Goal: Complete application form: Complete application form

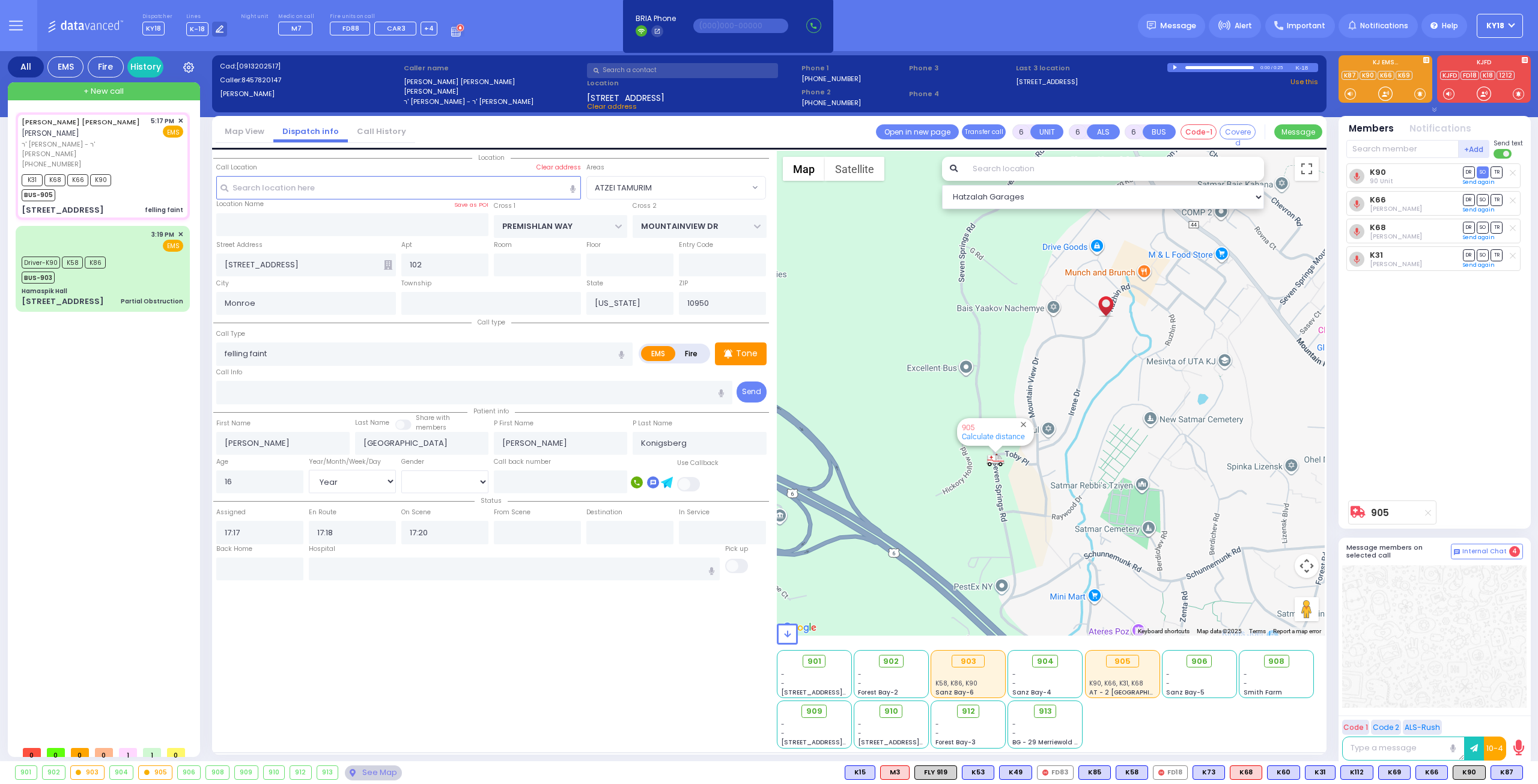
select select "ATZEI TAMURIM"
select select "Year"
select select "[DEMOGRAPHIC_DATA]"
click at [128, 271] on div "Driver-K90 K58 K86 BUS-903" at bounding box center [102, 268] width 162 height 30
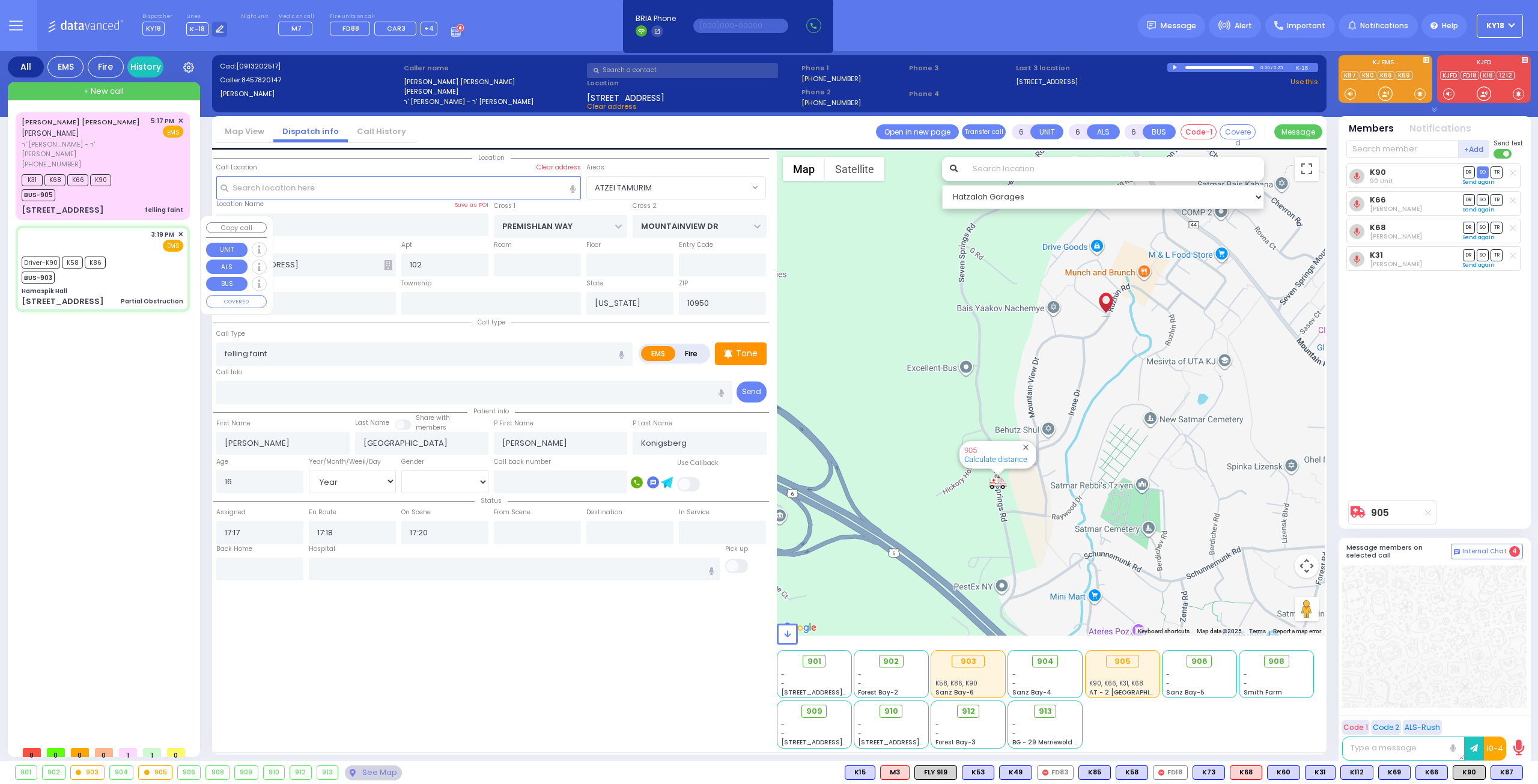
select select
type input "Partial Obstruction"
radio input "true"
type input "[PERSON_NAME]"
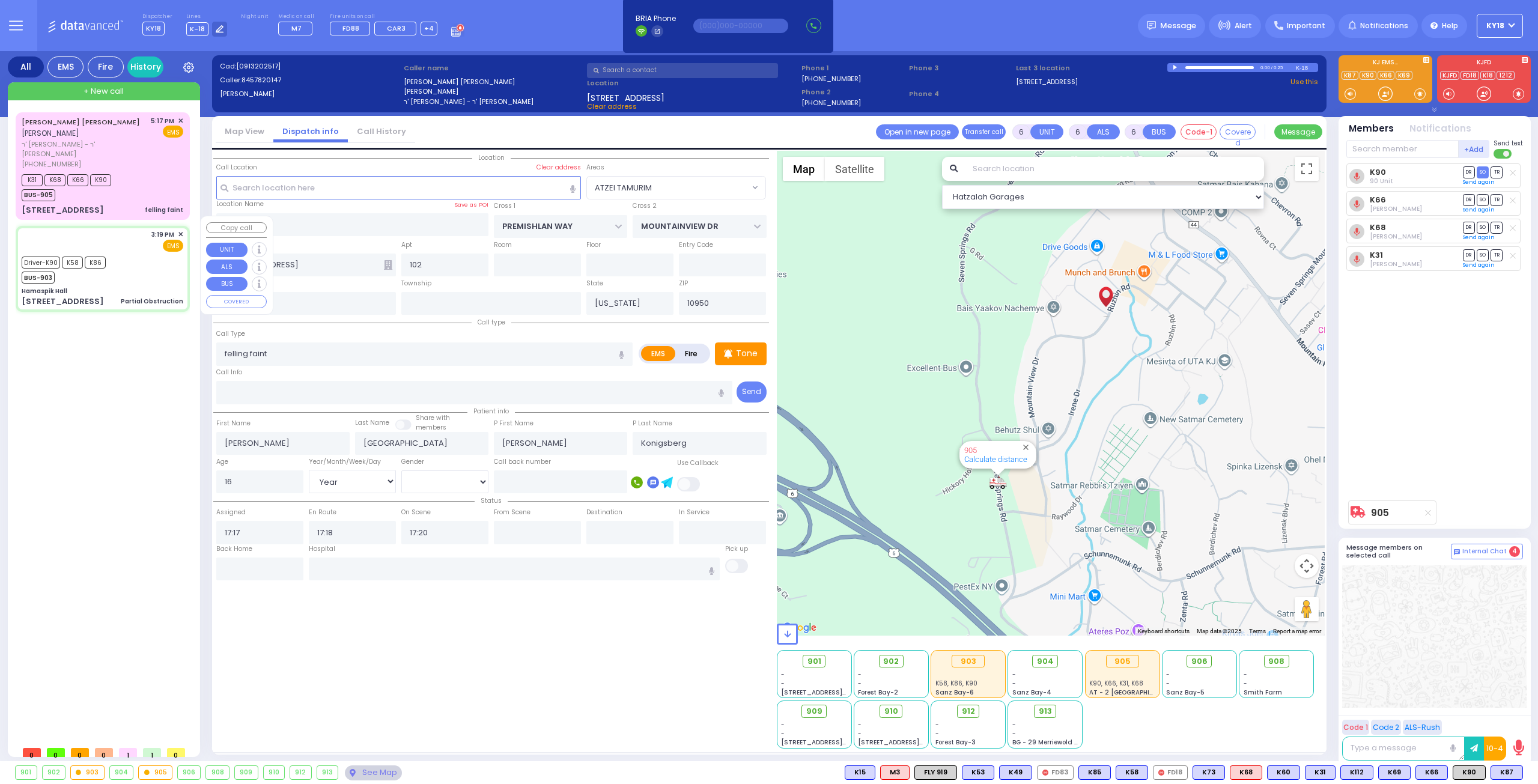
type input "3"
select select "Year"
select select "[DEMOGRAPHIC_DATA]"
type input "15:19"
type input "15:22"
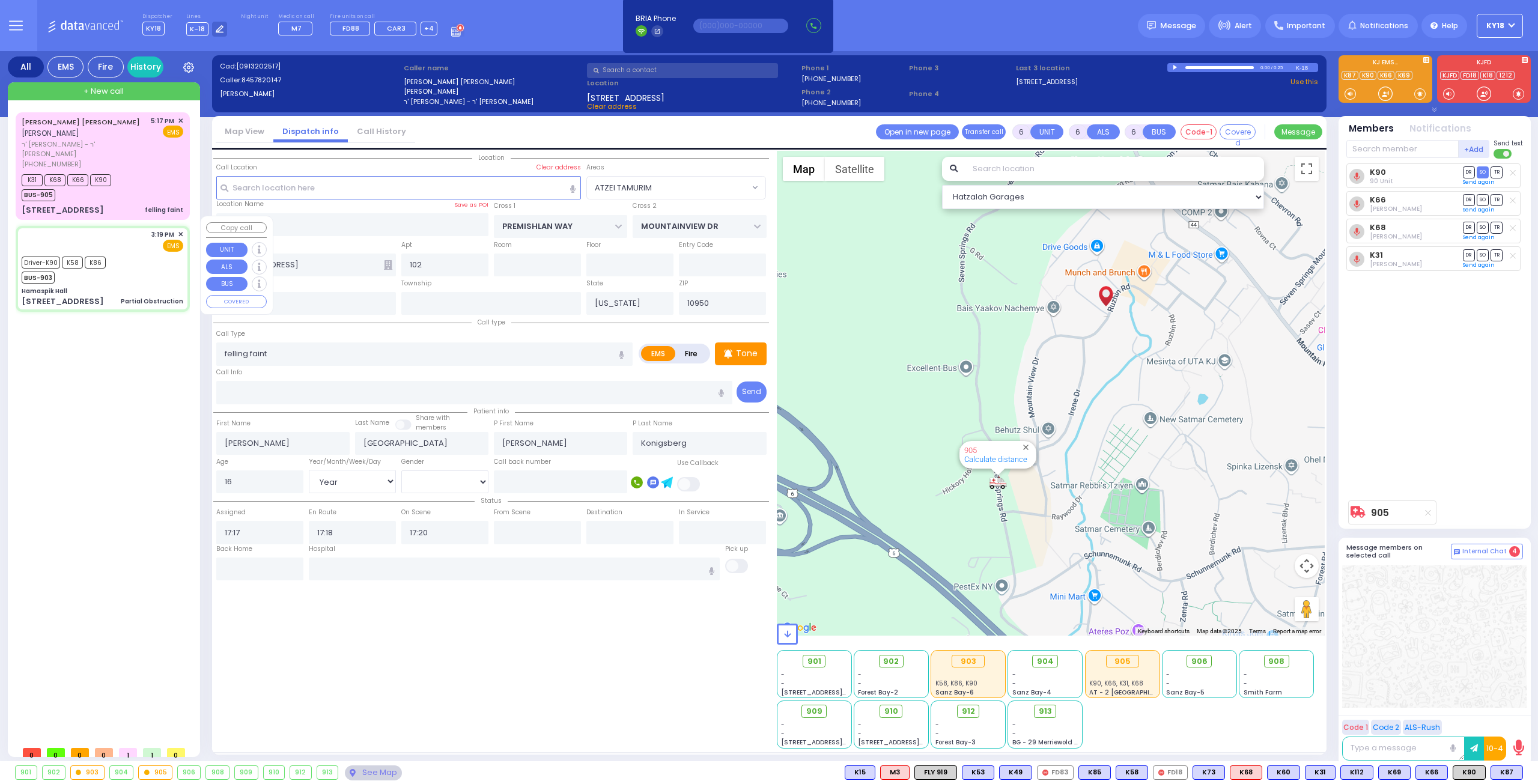
type input "15:24"
type input "15:33"
type input "16:30"
type input "16:37"
type input "[US_STATE][GEOGRAPHIC_DATA]- [GEOGRAPHIC_DATA] [STREET_ADDRESS][US_STATE]"
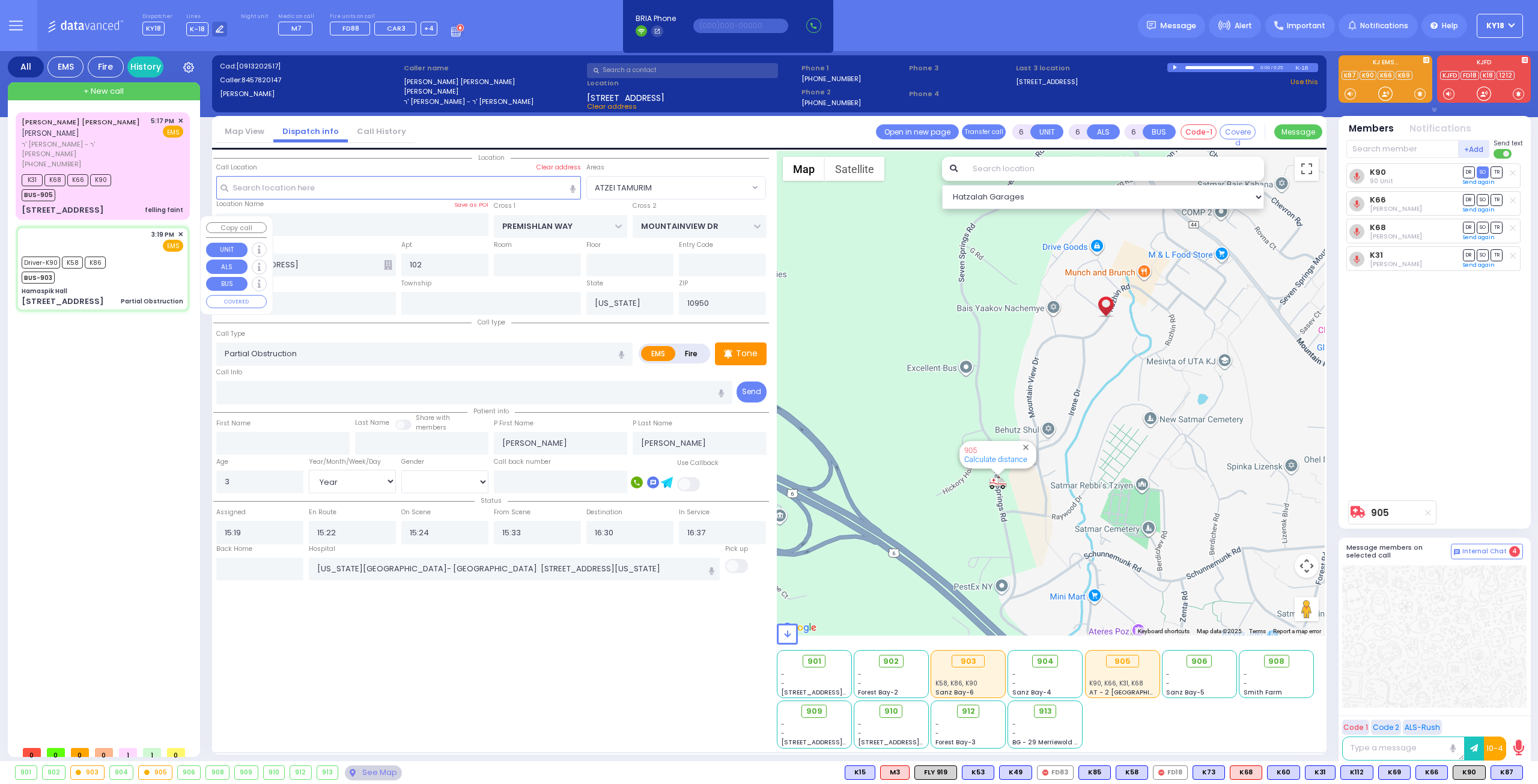
select select "Hatzalah Garages"
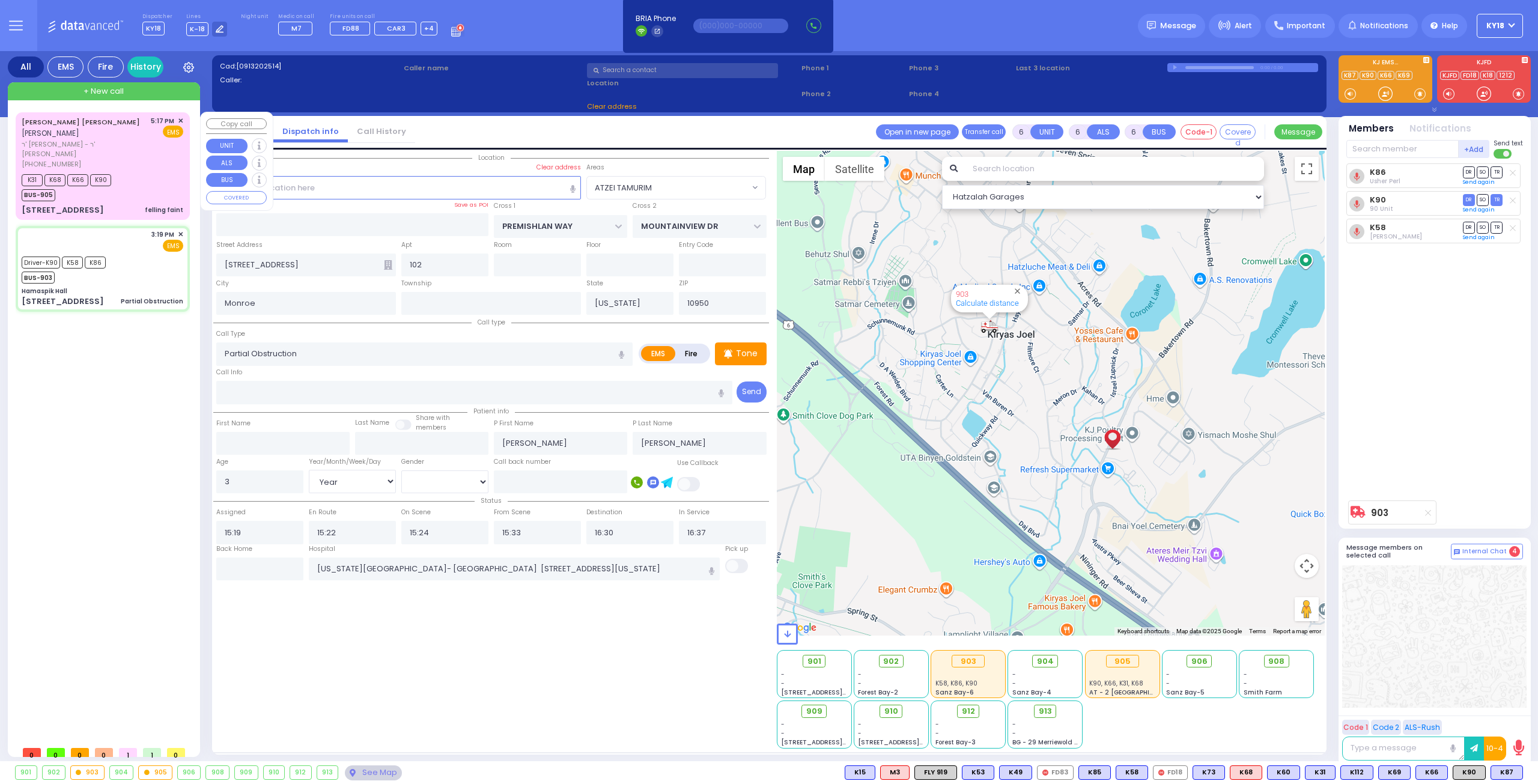
type input "Hamaspik Hall"
type input "[GEOGRAPHIC_DATA]"
type input "[STREET_ADDRESS]"
type input "[PERSON_NAME]"
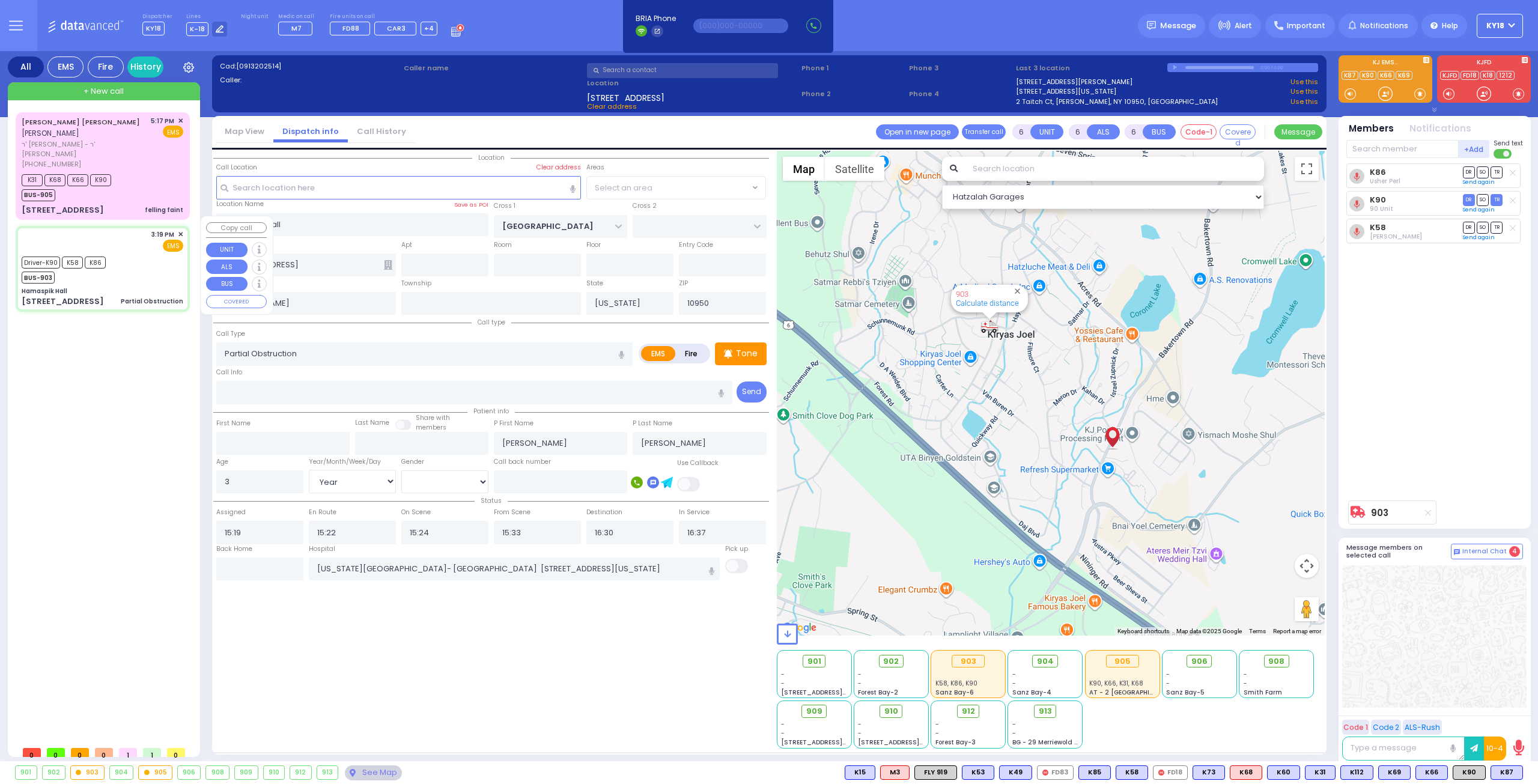
select select "SECTION 4"
click at [250, 549] on label "Back Home" at bounding box center [234, 549] width 36 height 9
click at [240, 566] on input "text" at bounding box center [260, 568] width 87 height 23
click at [244, 567] on input "text" at bounding box center [260, 568] width 87 height 23
click at [249, 567] on input "text" at bounding box center [260, 568] width 87 height 23
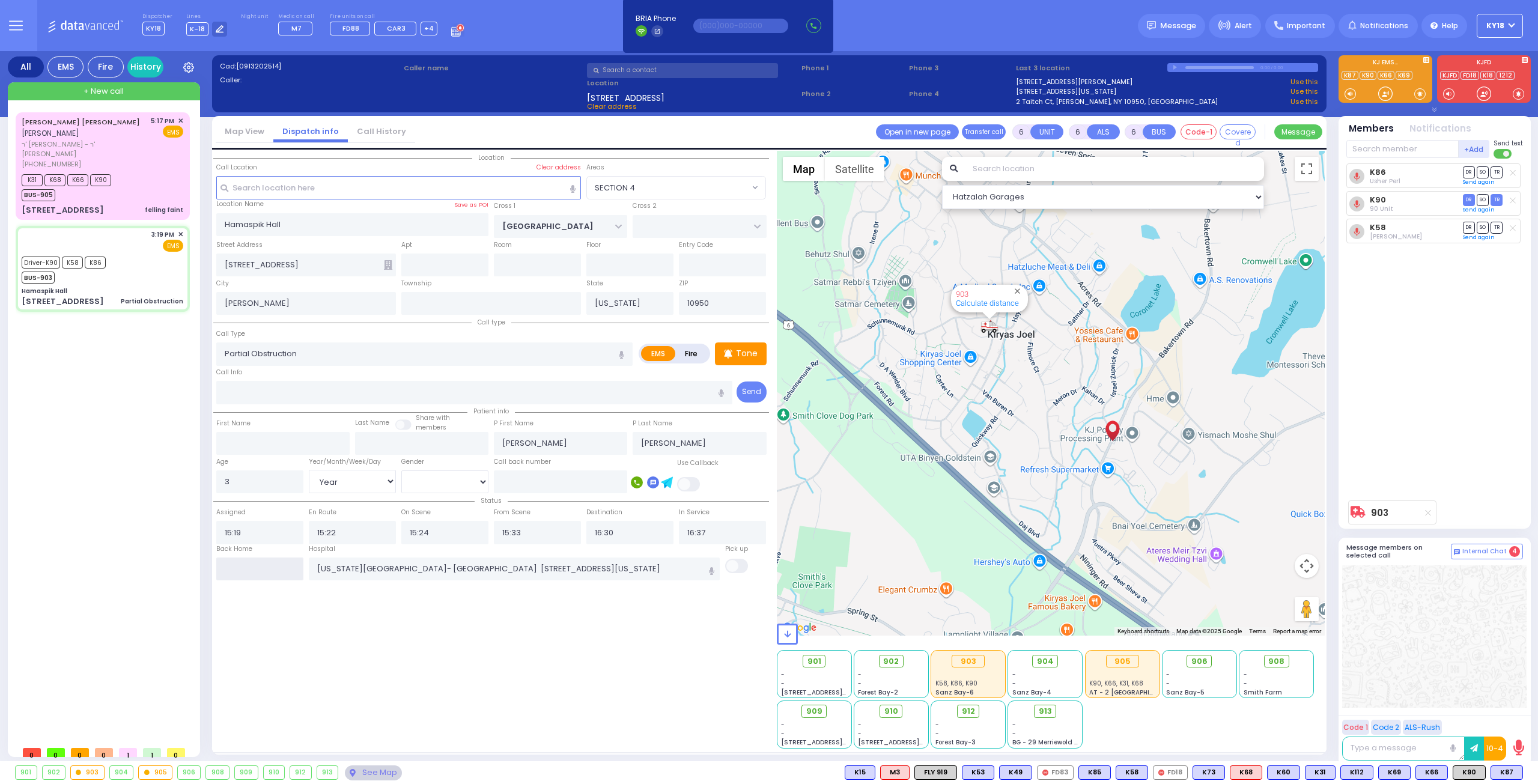
click at [249, 568] on input "text" at bounding box center [260, 568] width 87 height 23
click at [251, 568] on input "text" at bounding box center [260, 568] width 87 height 23
click at [253, 568] on input "text" at bounding box center [260, 568] width 87 height 23
click at [249, 569] on input "text" at bounding box center [260, 568] width 87 height 23
click at [248, 571] on input "text" at bounding box center [260, 568] width 87 height 23
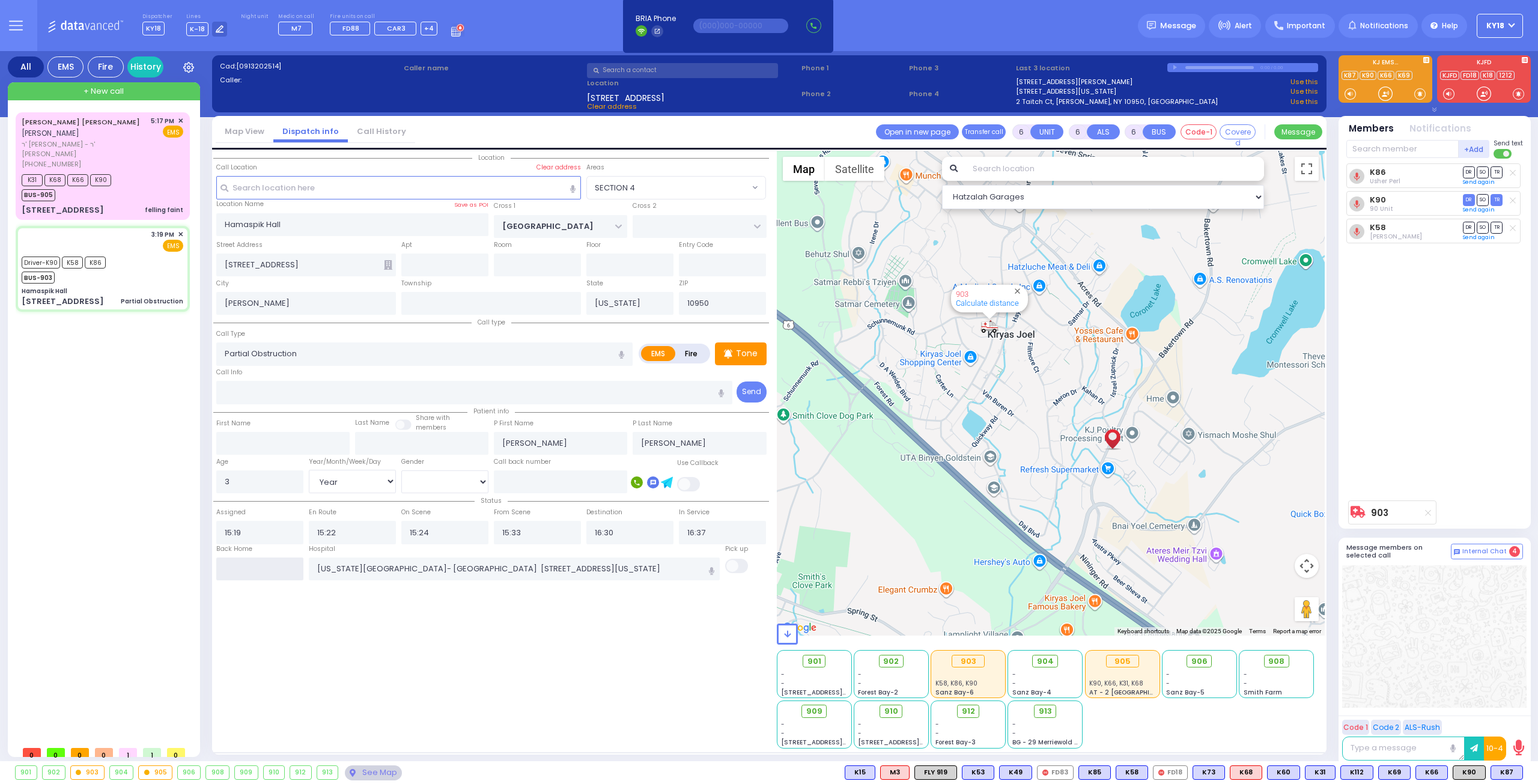
click at [249, 572] on input "text" at bounding box center [260, 568] width 87 height 23
click at [249, 573] on input "text" at bounding box center [260, 568] width 87 height 23
click at [249, 572] on input "text" at bounding box center [260, 568] width 87 height 23
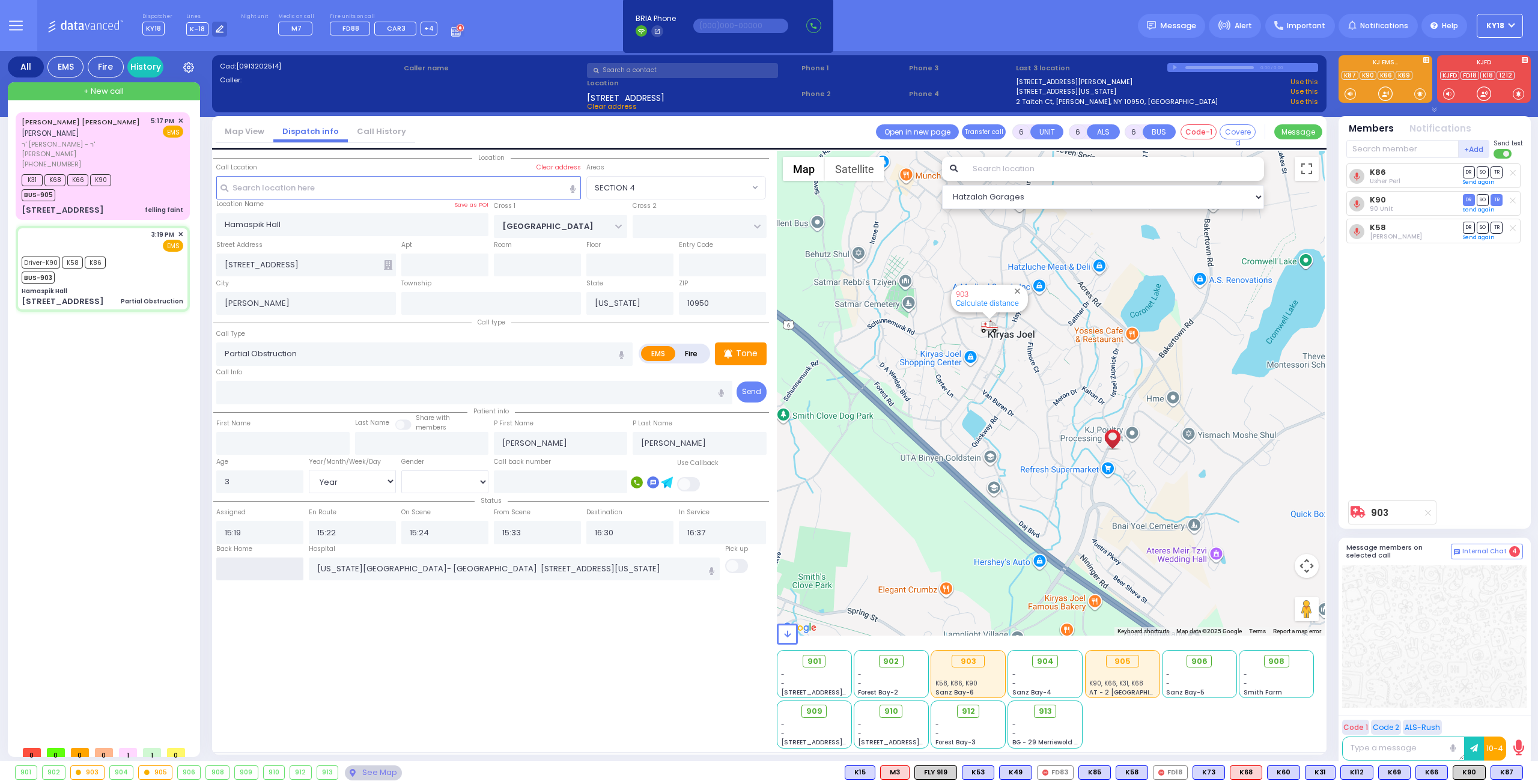
type input "18:06"
click at [249, 572] on input "18:06" at bounding box center [260, 568] width 87 height 23
select select
radio input "true"
select select
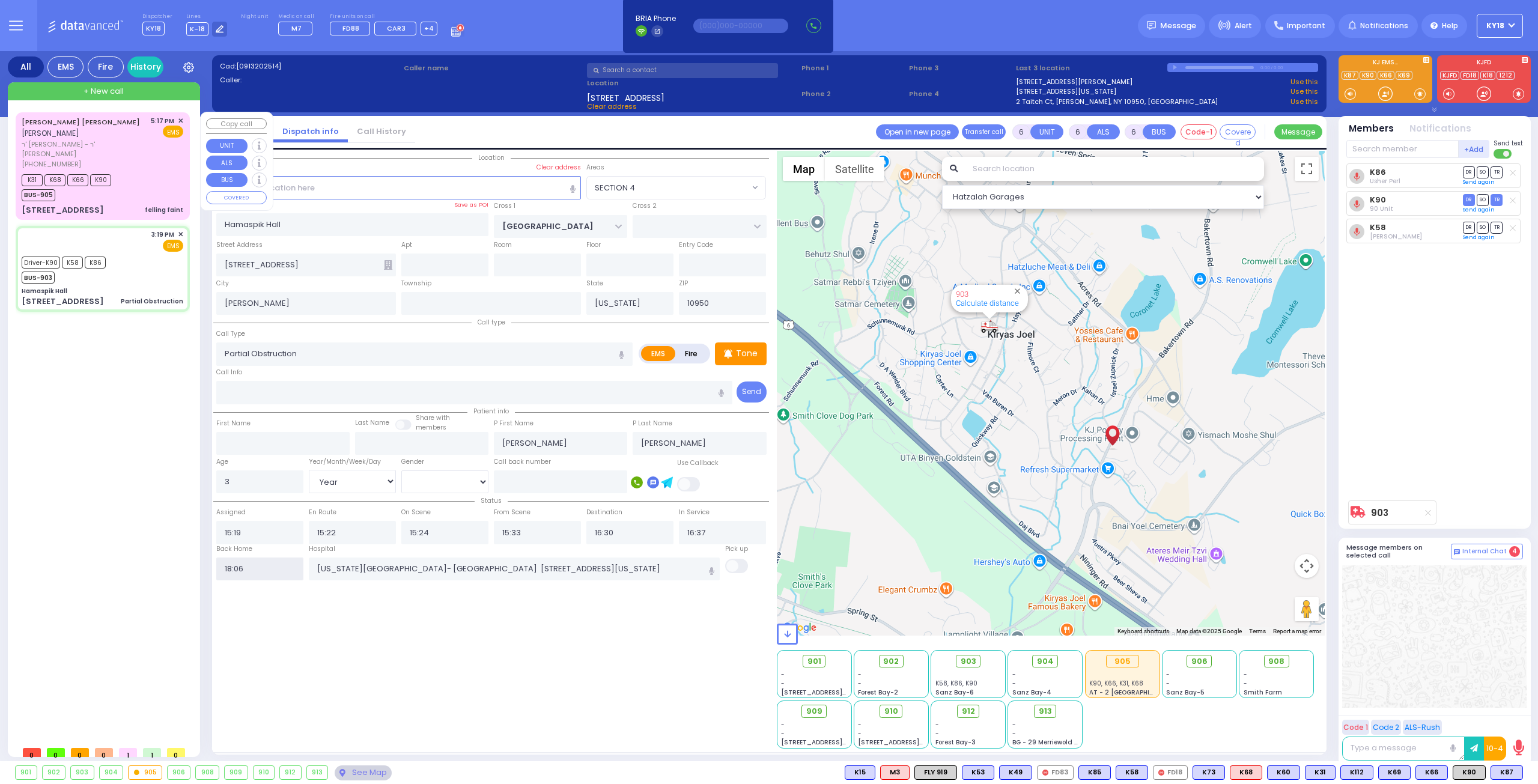
select select
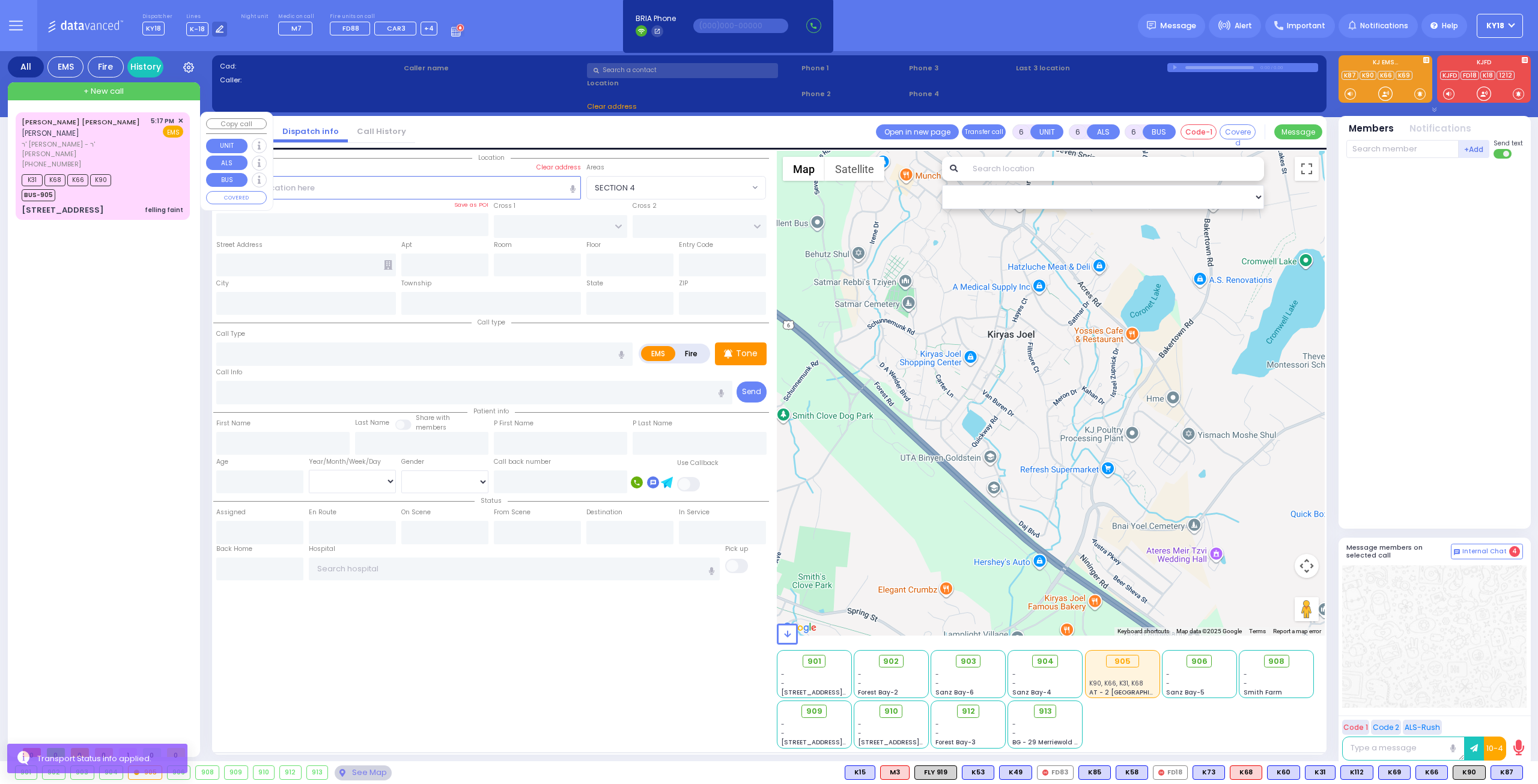
click at [154, 171] on div "K31 K68 K66 K90 BUS-905" at bounding box center [102, 186] width 162 height 30
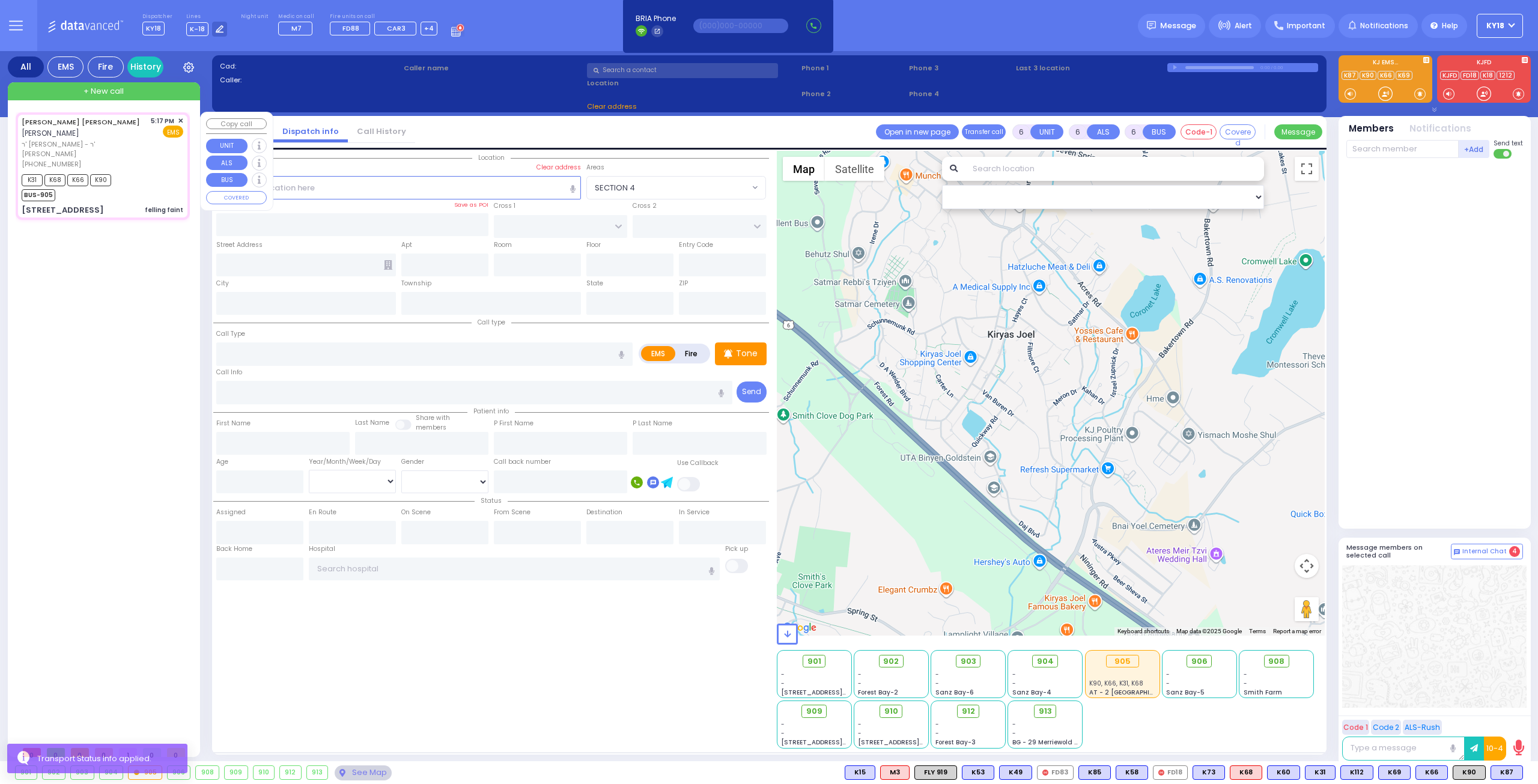
select select
type input "felling faint"
radio input "true"
type input "[PERSON_NAME]"
type input "[GEOGRAPHIC_DATA]"
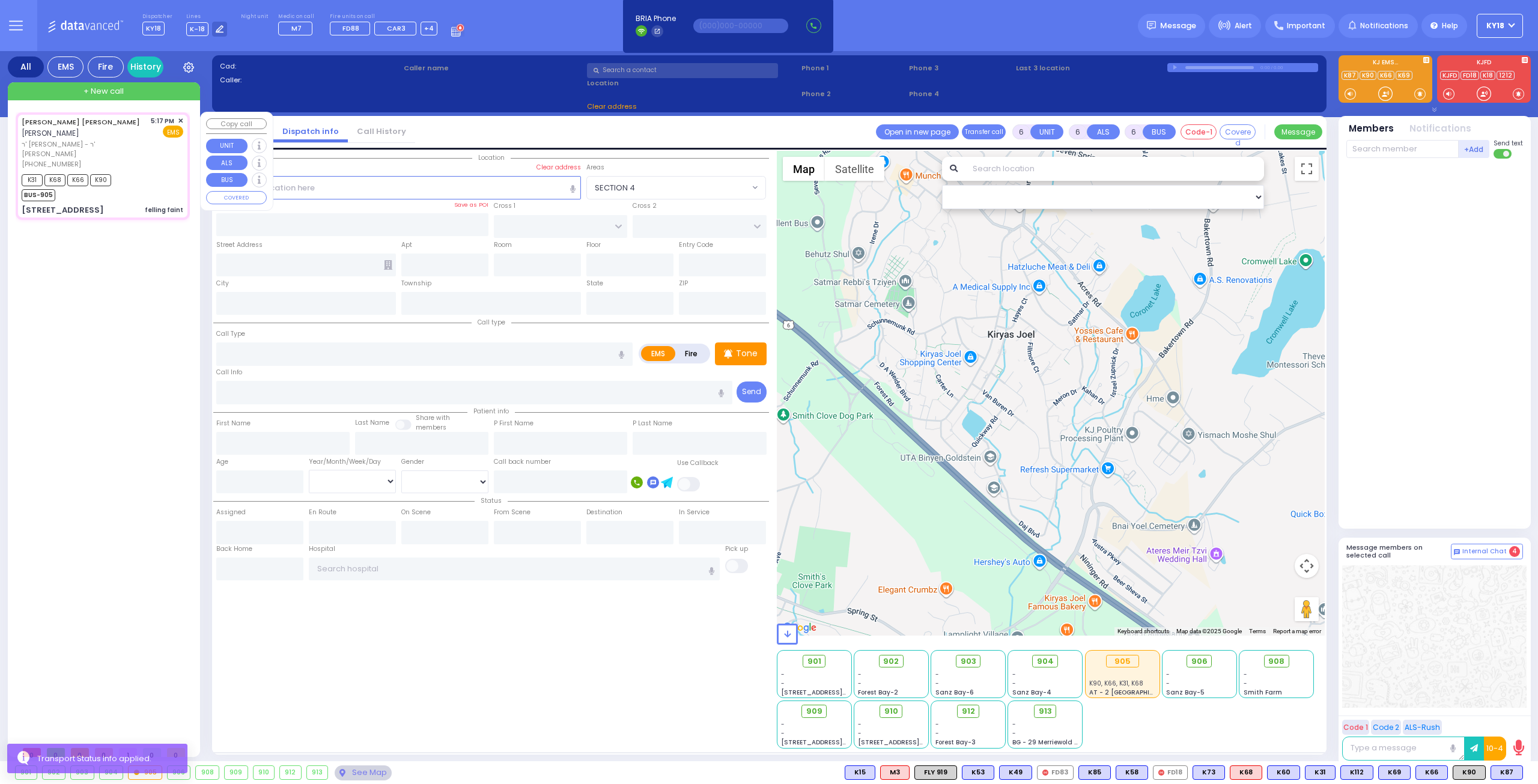
type input "[PERSON_NAME]"
type input "Konigsberg"
type input "16"
select select "Year"
select select "[DEMOGRAPHIC_DATA]"
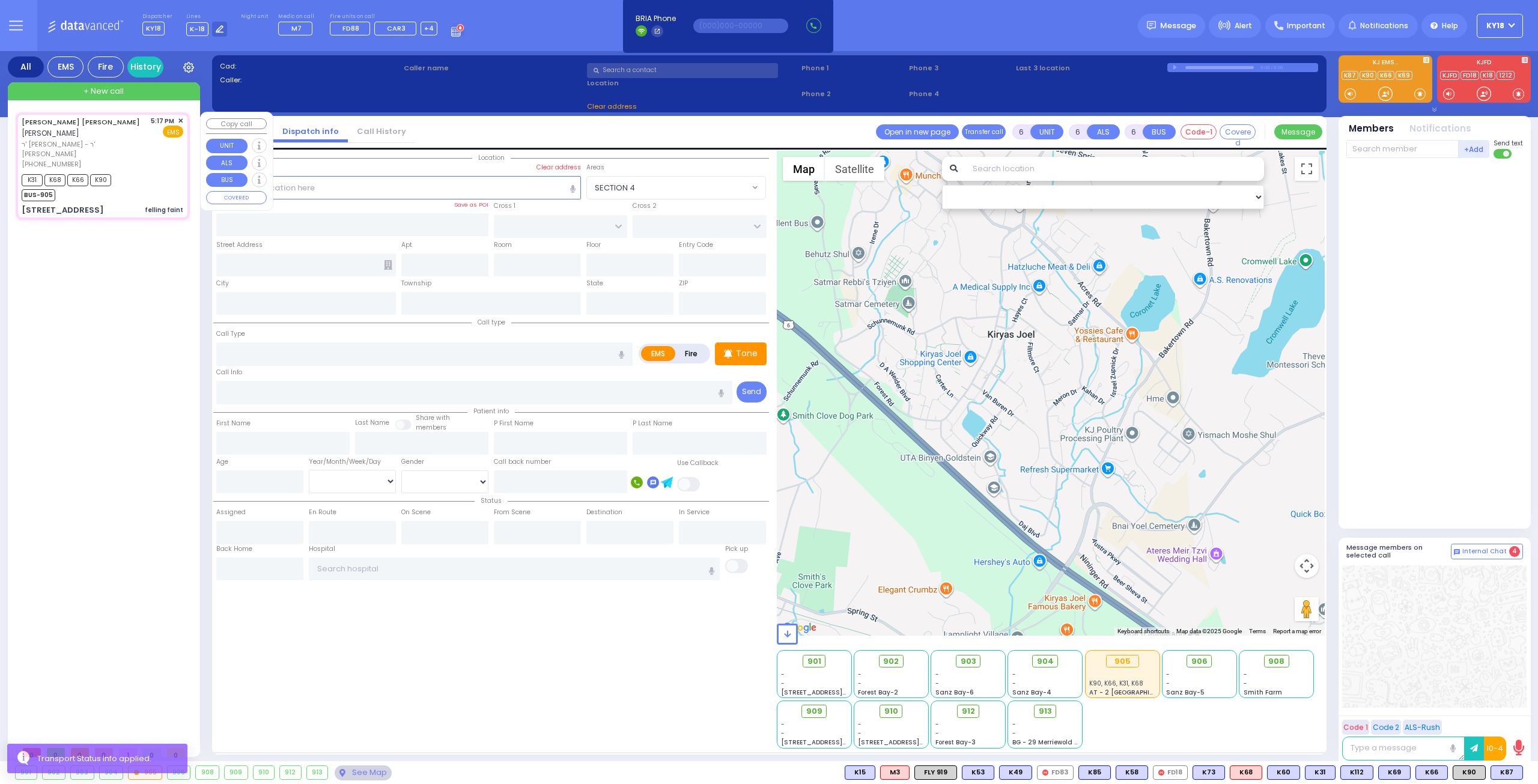
type input "17:17"
type input "17:18"
type input "17:20"
type input "PREMISHLAN WAY"
type input "MOUNTAINVIEW DR"
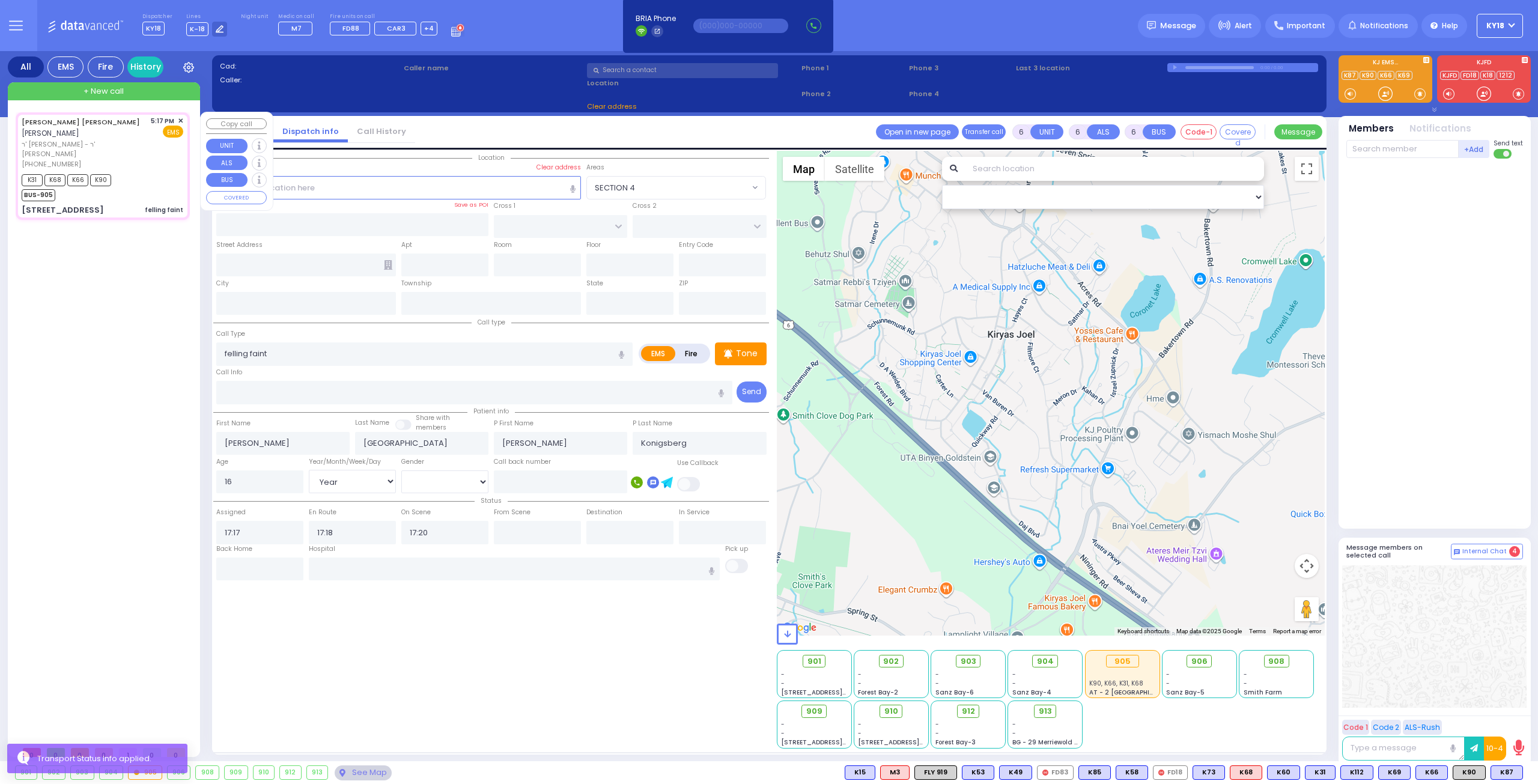
type input "[STREET_ADDRESS]"
type input "102"
type input "Monroe"
type input "[US_STATE]"
type input "10950"
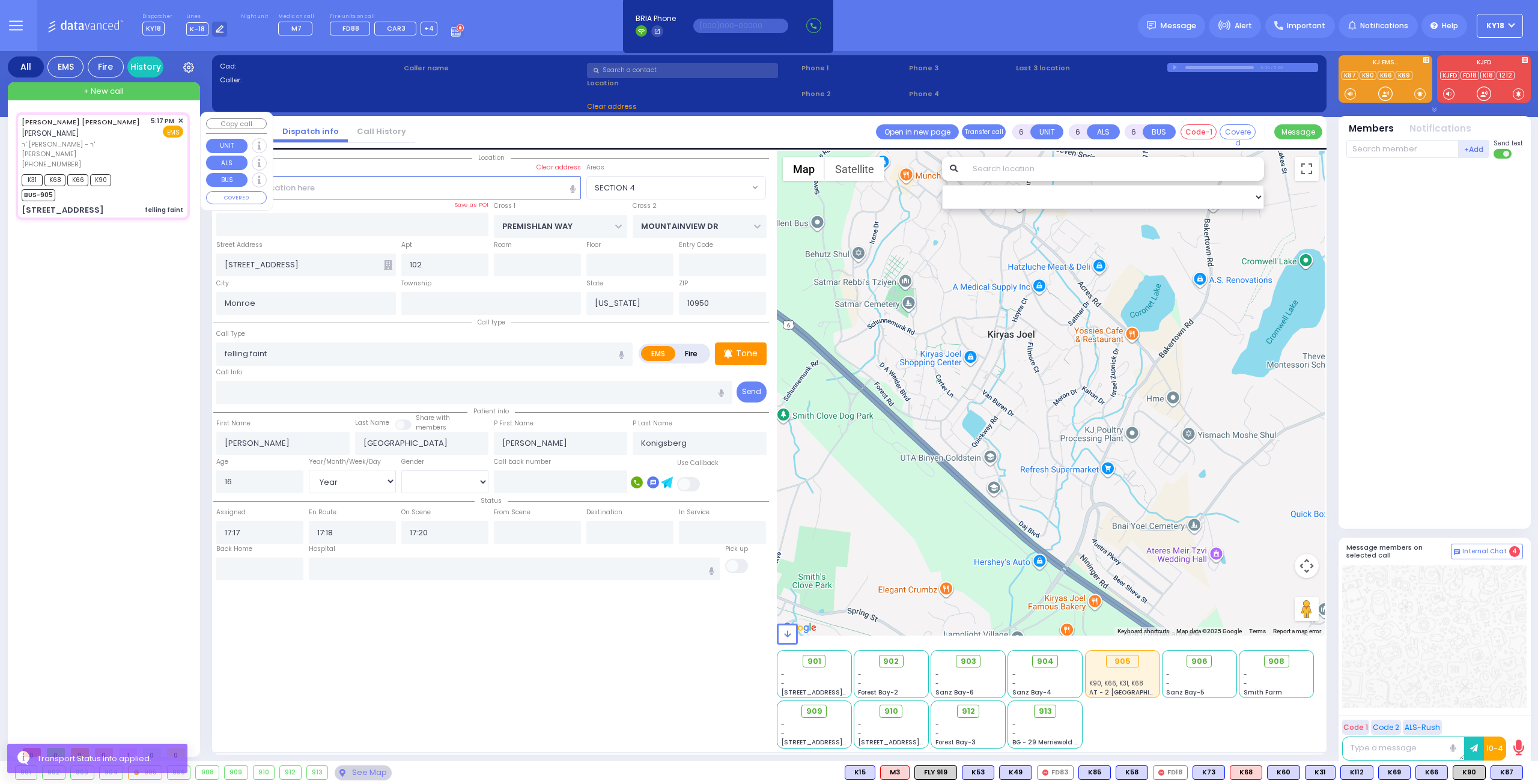
select select "Hatzalah Garages"
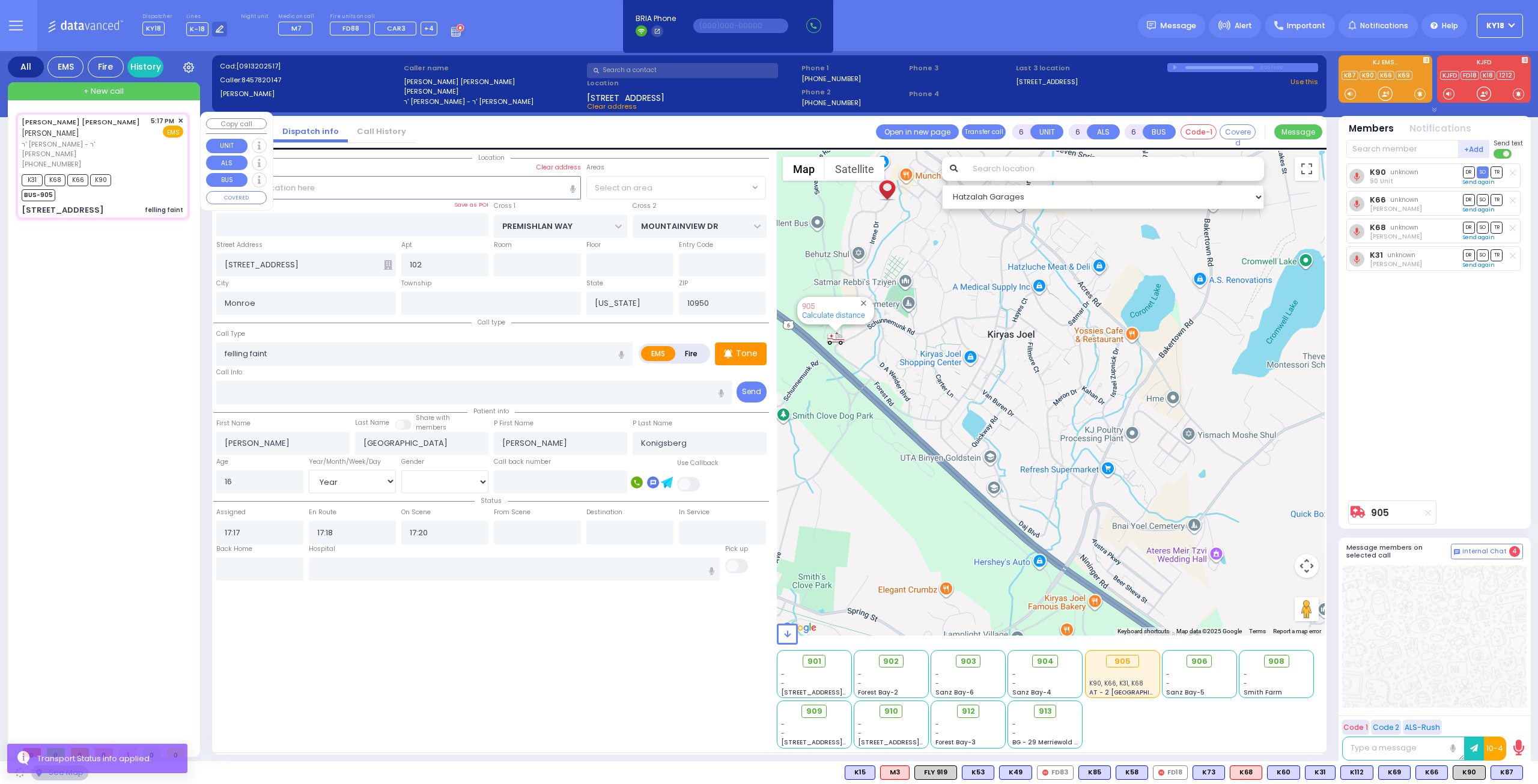
select select "ATZEI TAMURIM"
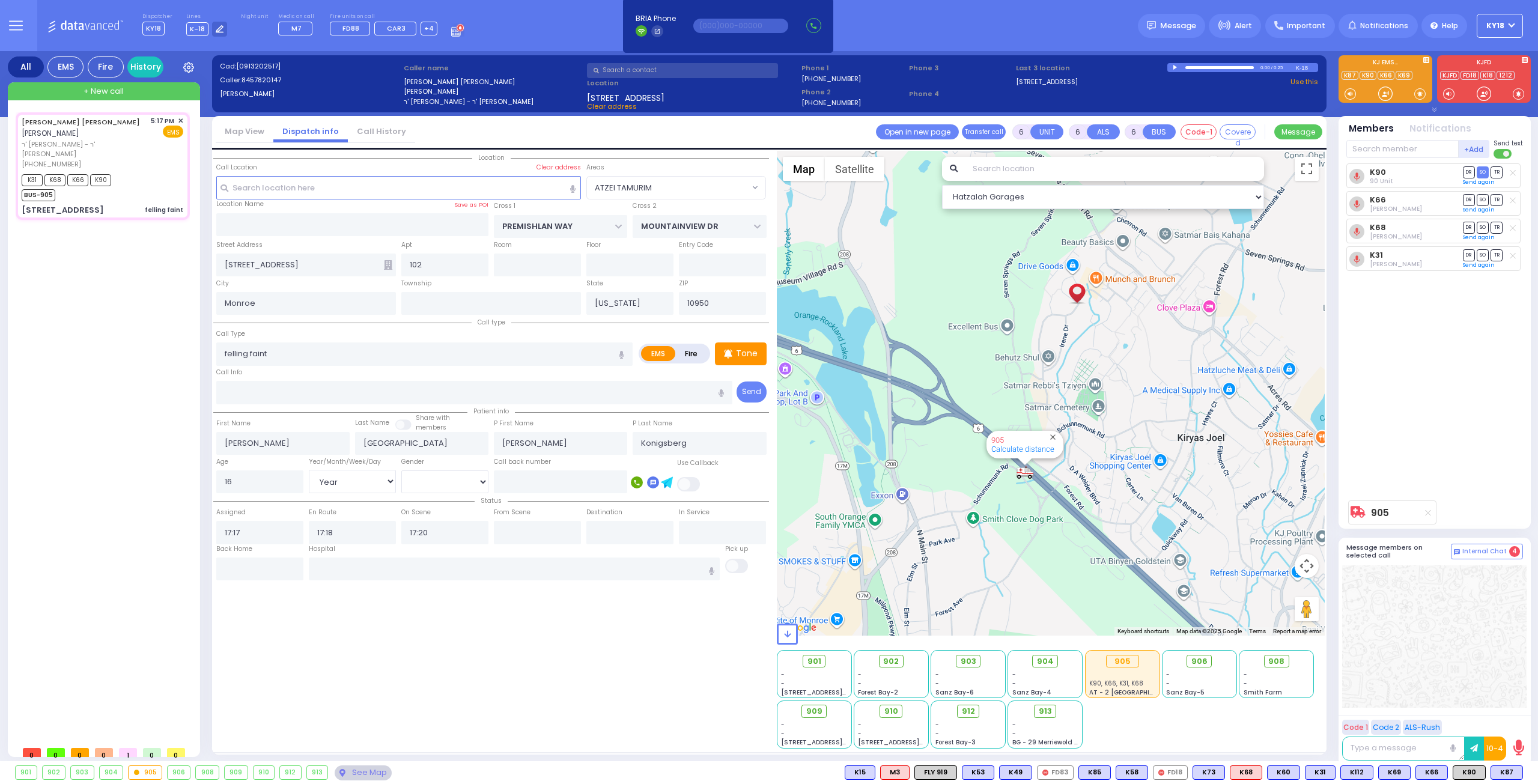
select select
radio input "true"
select select "Year"
select select "[DEMOGRAPHIC_DATA]"
select select "Hatzalah Garages"
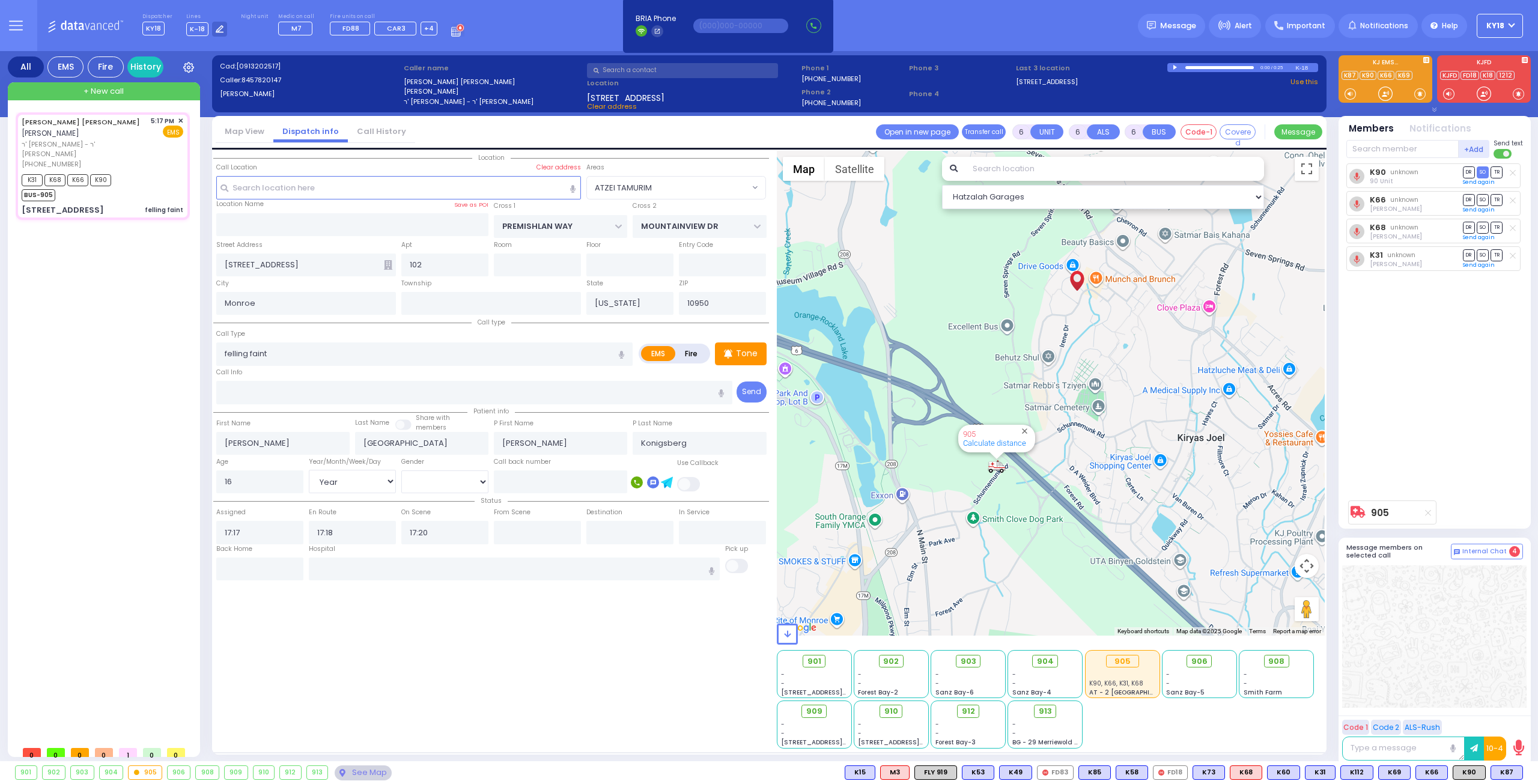
select select "ATZEI TAMURIM"
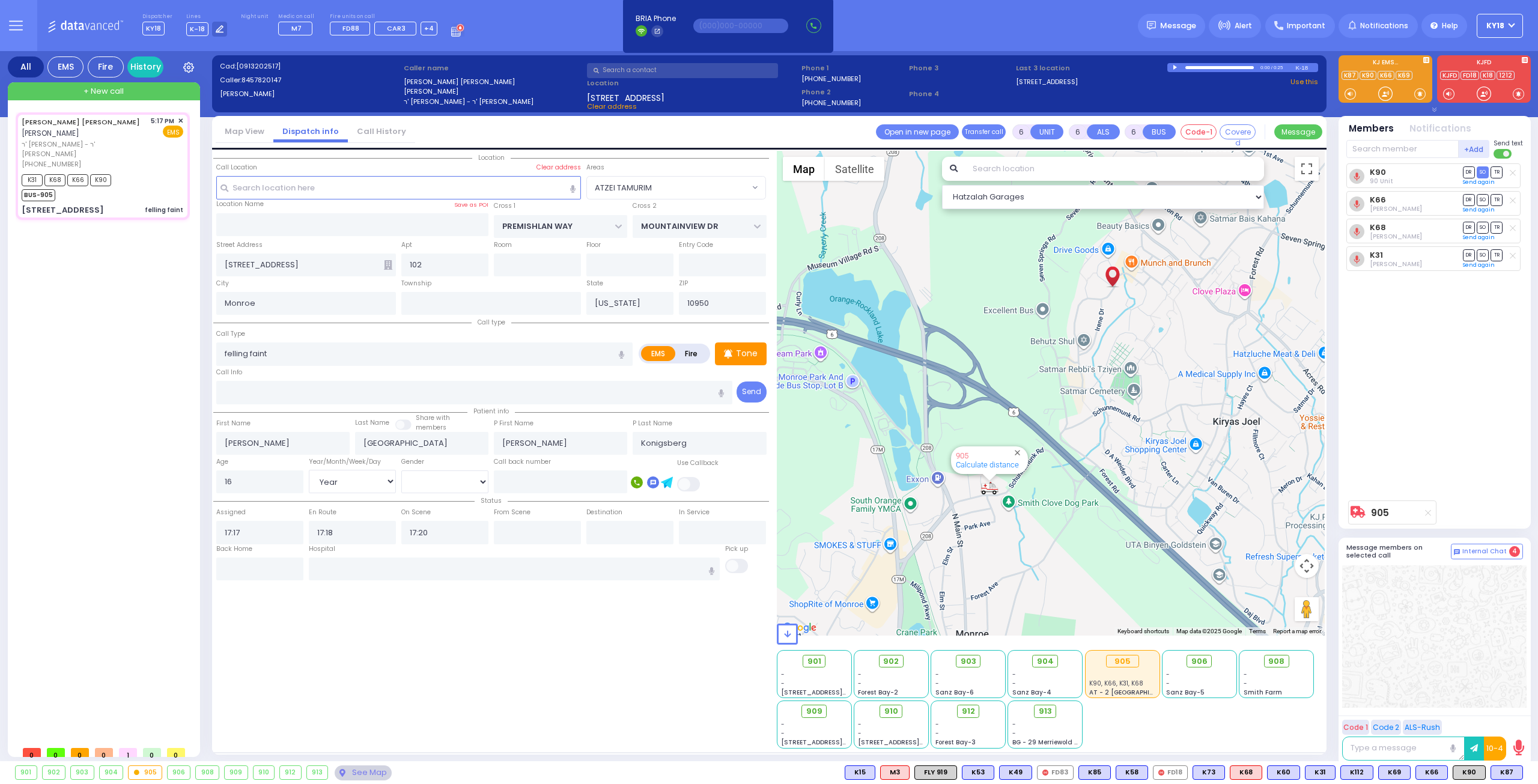
select select
radio input "true"
select select "Year"
select select "[DEMOGRAPHIC_DATA]"
type input "17:59"
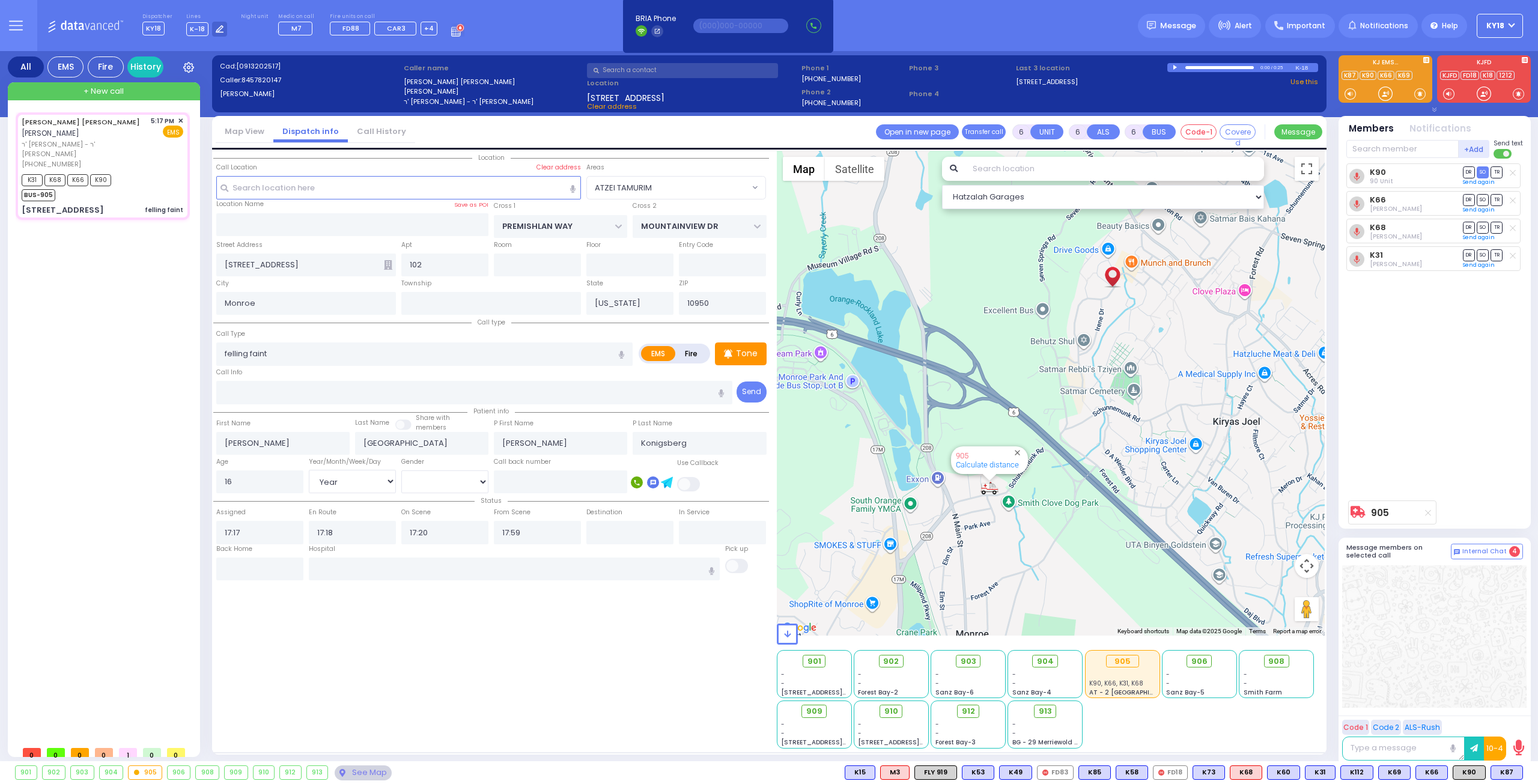
select select "Hatzalah Garages"
select select
radio input "true"
select select "Year"
select select "[DEMOGRAPHIC_DATA]"
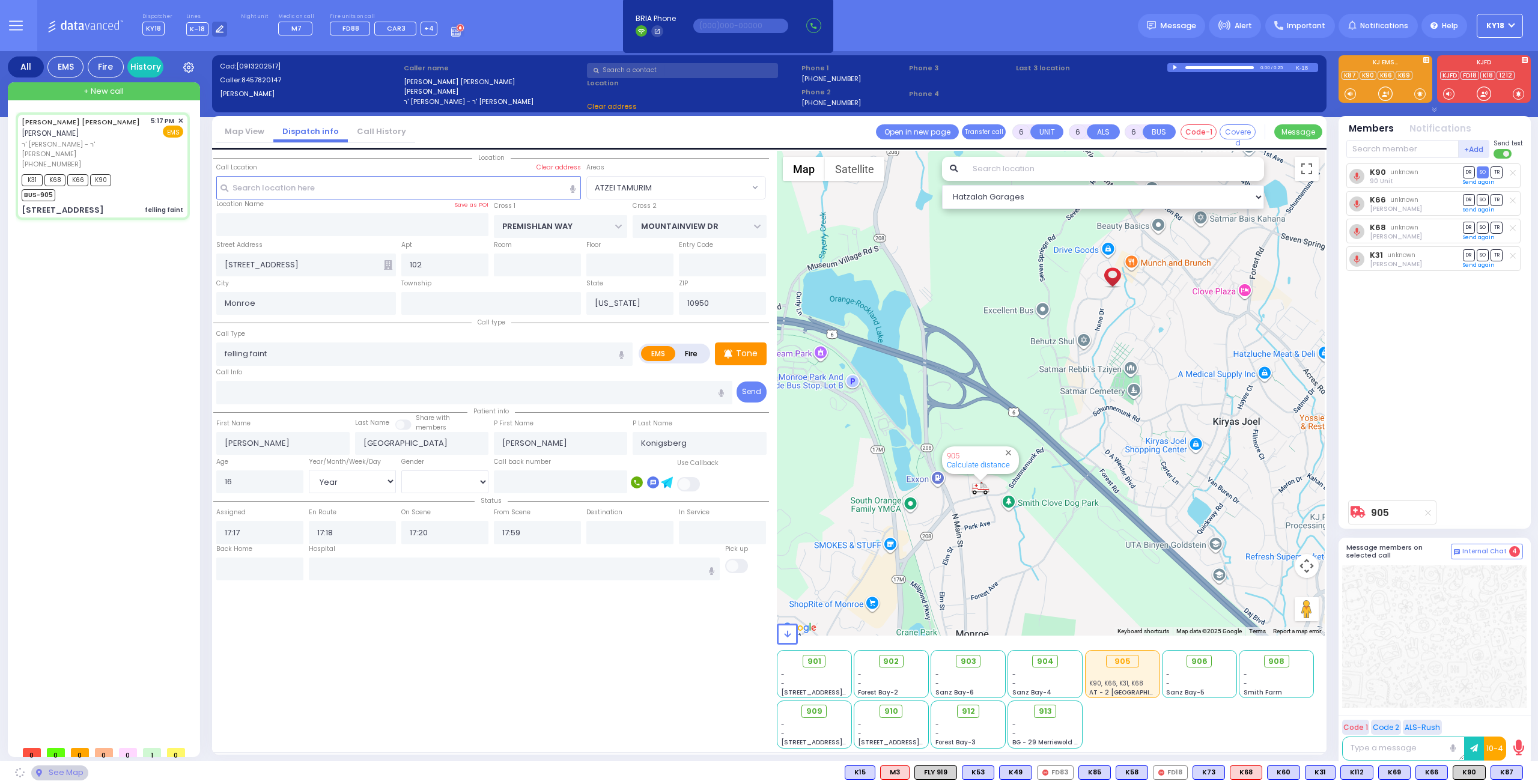
select select "Hatzalah Garages"
select select
radio input "true"
select select "Year"
select select "[DEMOGRAPHIC_DATA]"
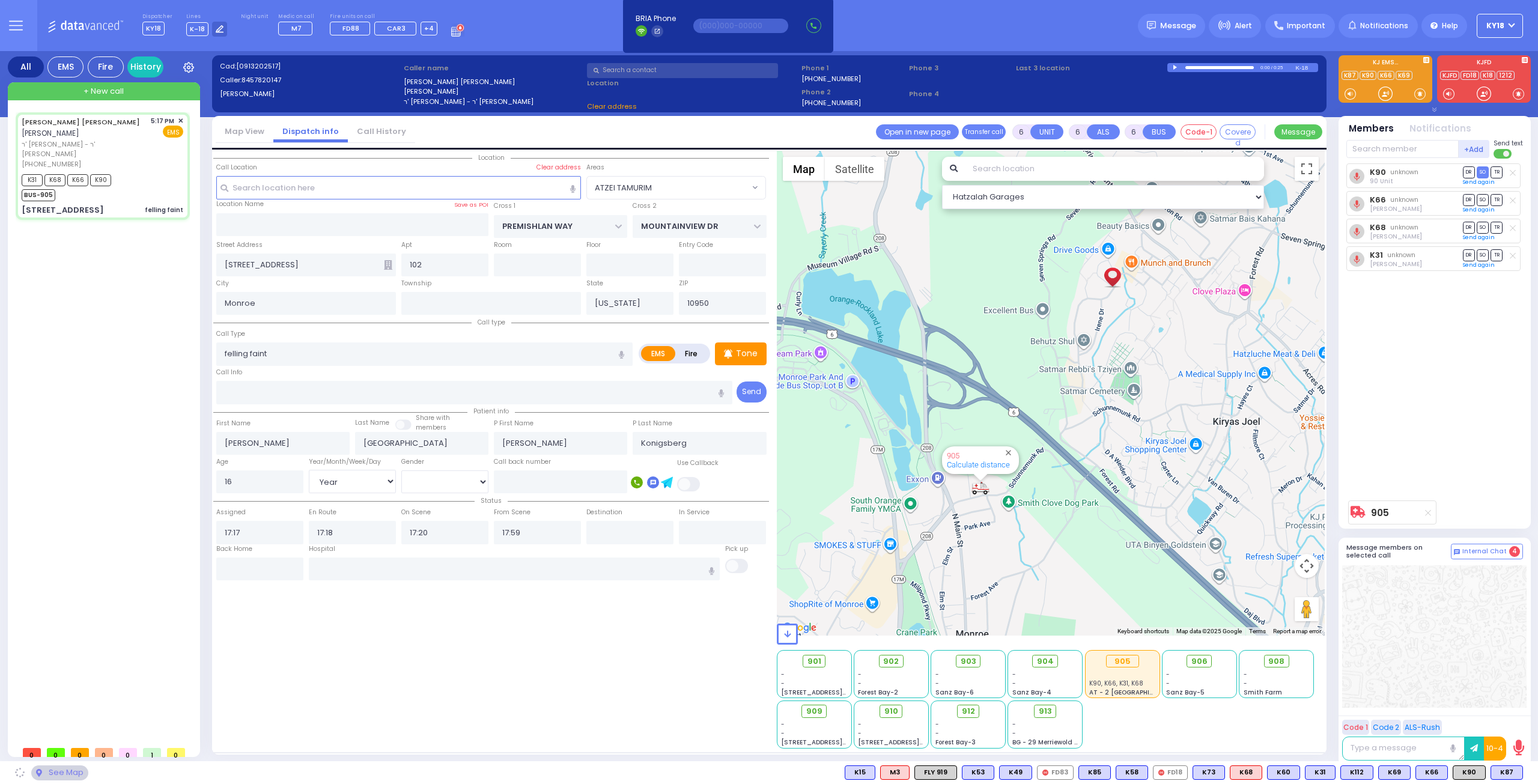
select select "Hatzalah Garages"
select select "ATZEI TAMURIM"
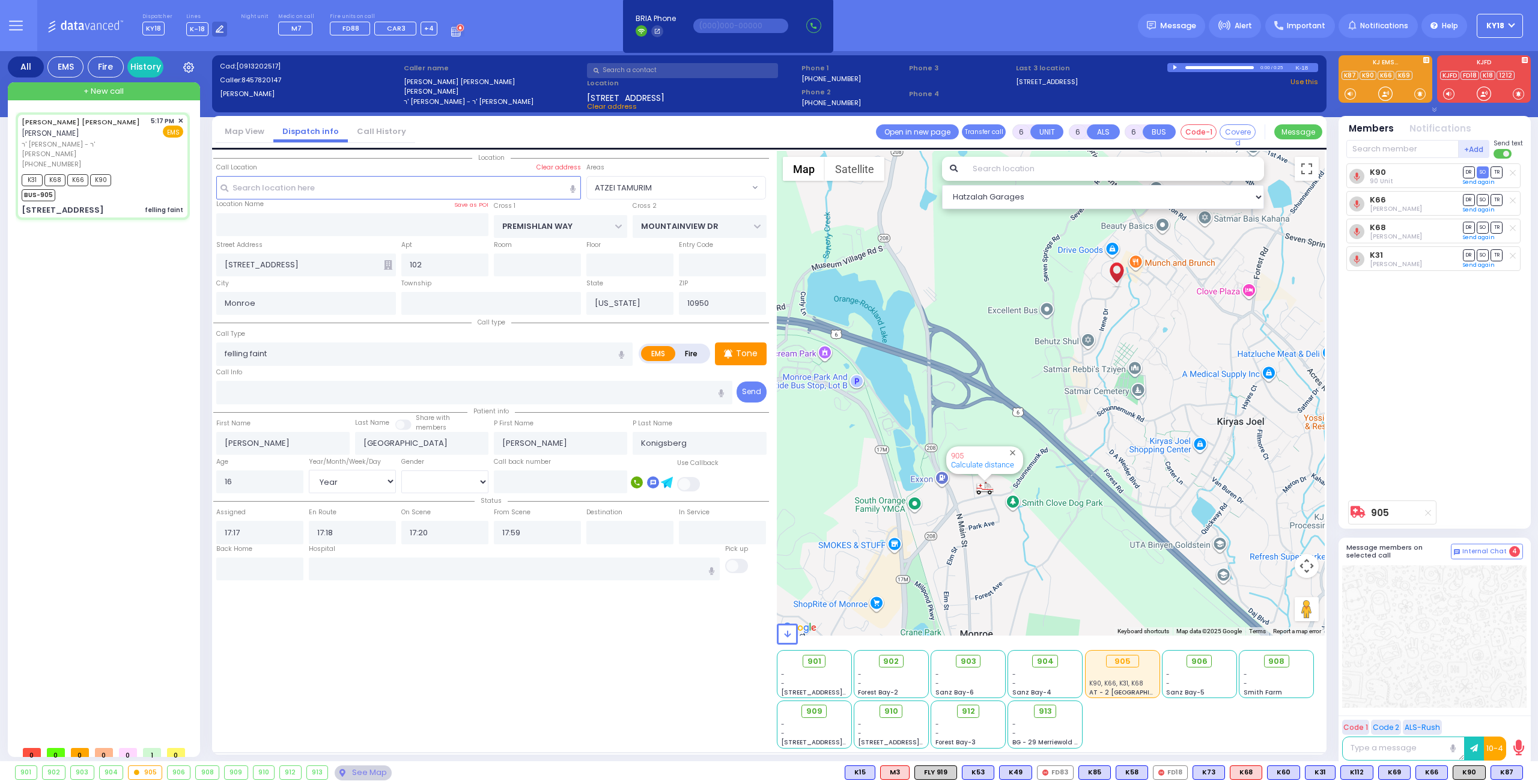
select select "ATZEI TAMURIM"
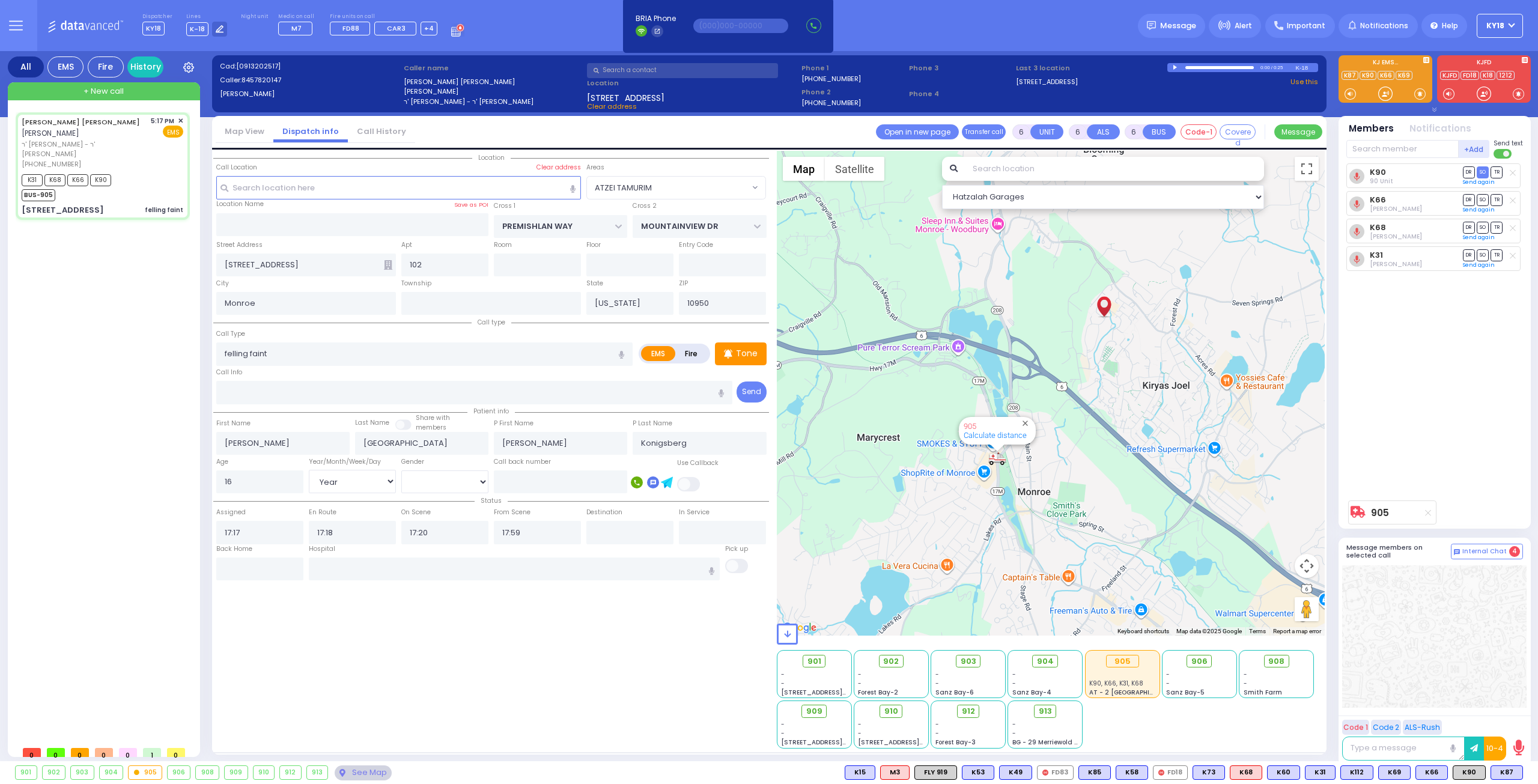
select select
radio input "true"
select select "Year"
select select "[DEMOGRAPHIC_DATA]"
select select "Hatzalah Garages"
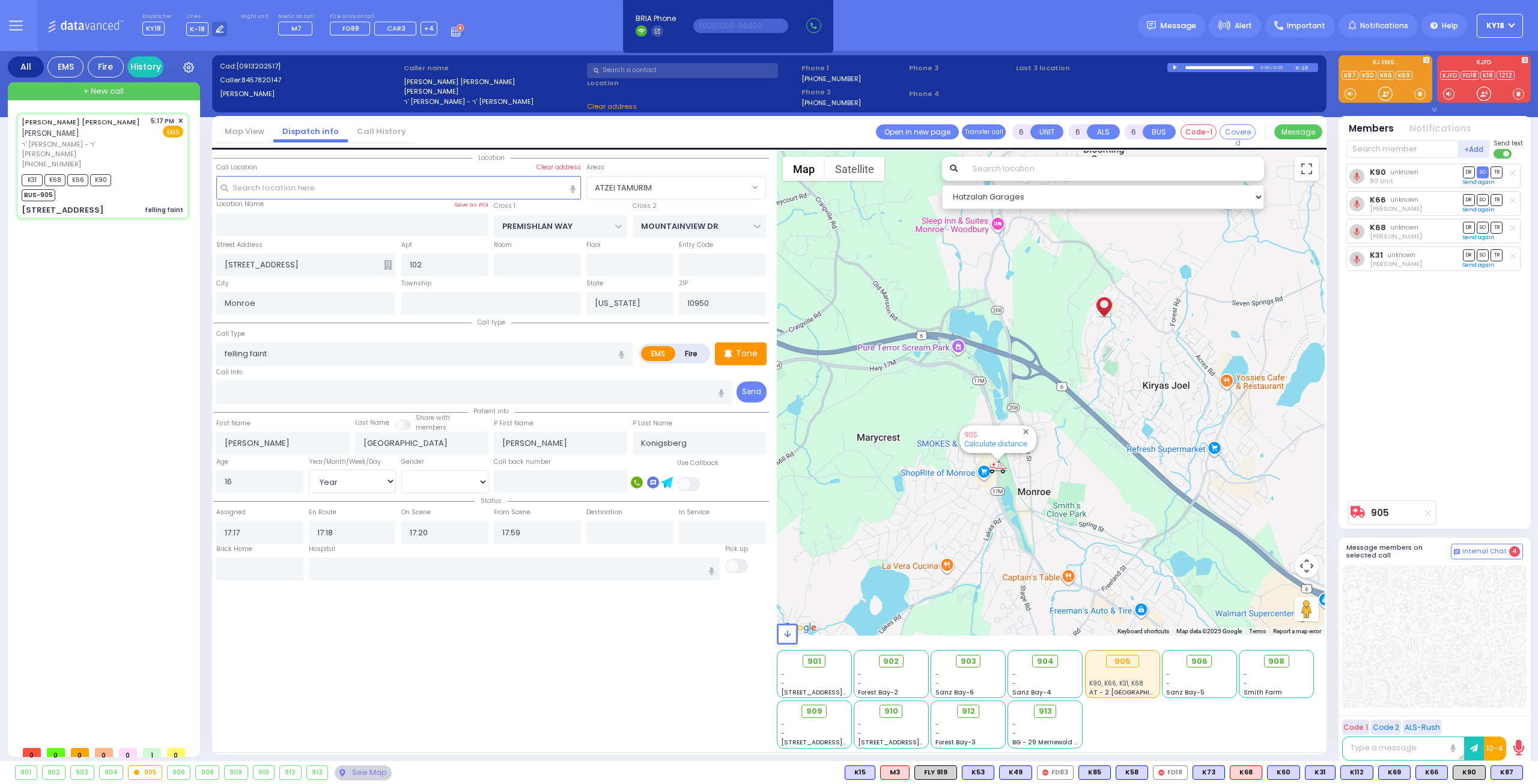
select select "ATZEI TAMURIM"
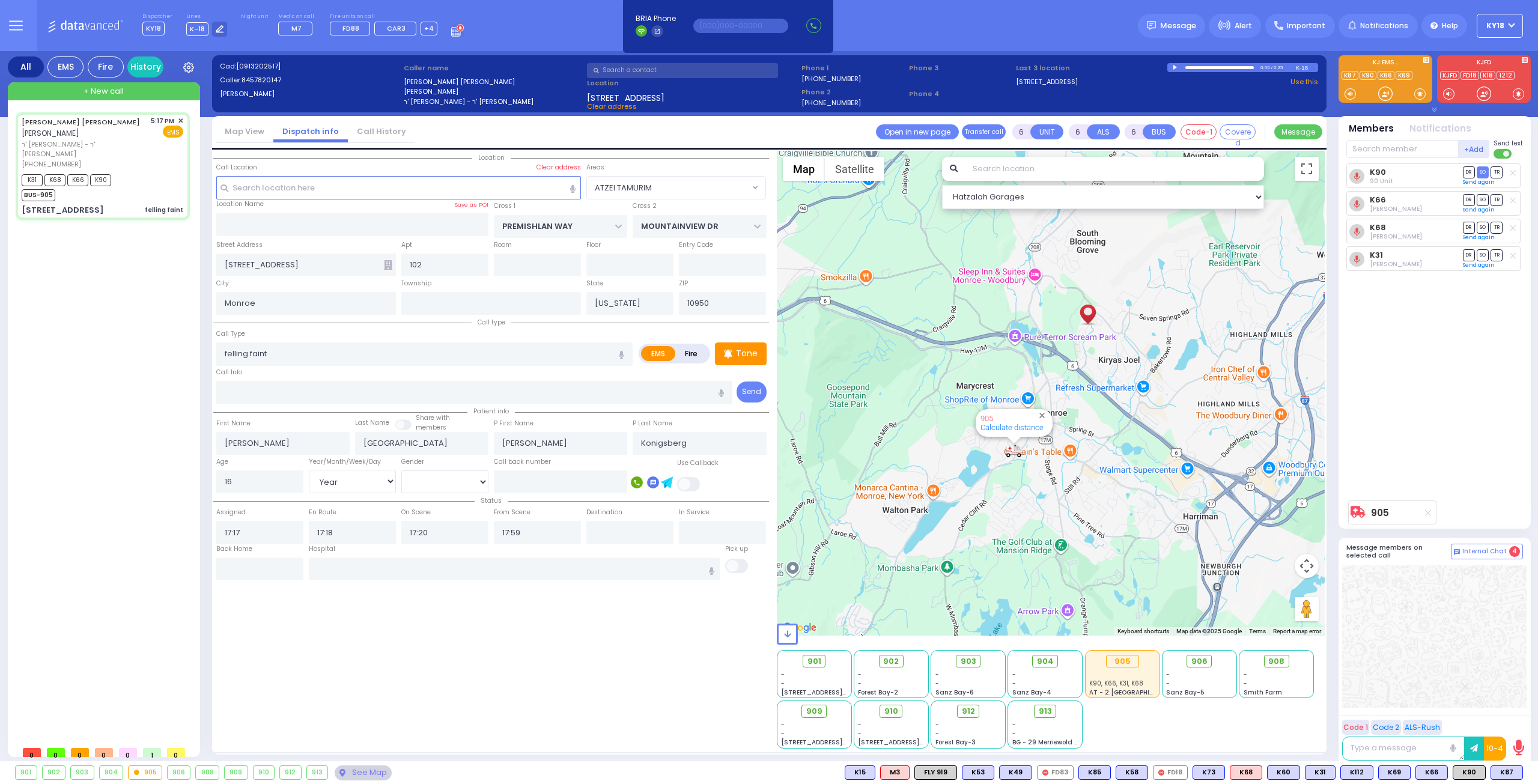
select select
radio input "true"
select select "Year"
select select "[DEMOGRAPHIC_DATA]"
select select "Hatzalah Garages"
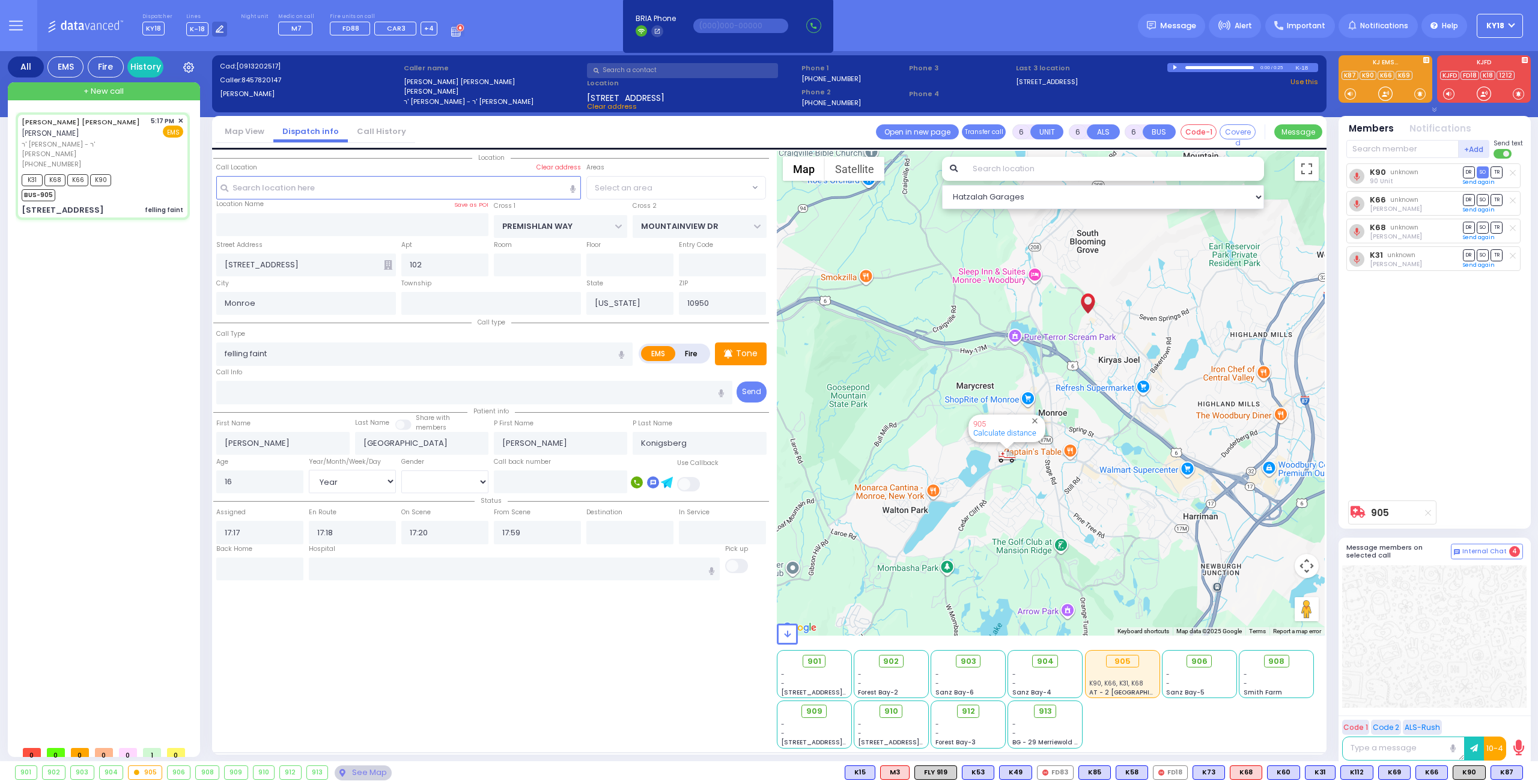
select select "ATZEI TAMURIM"
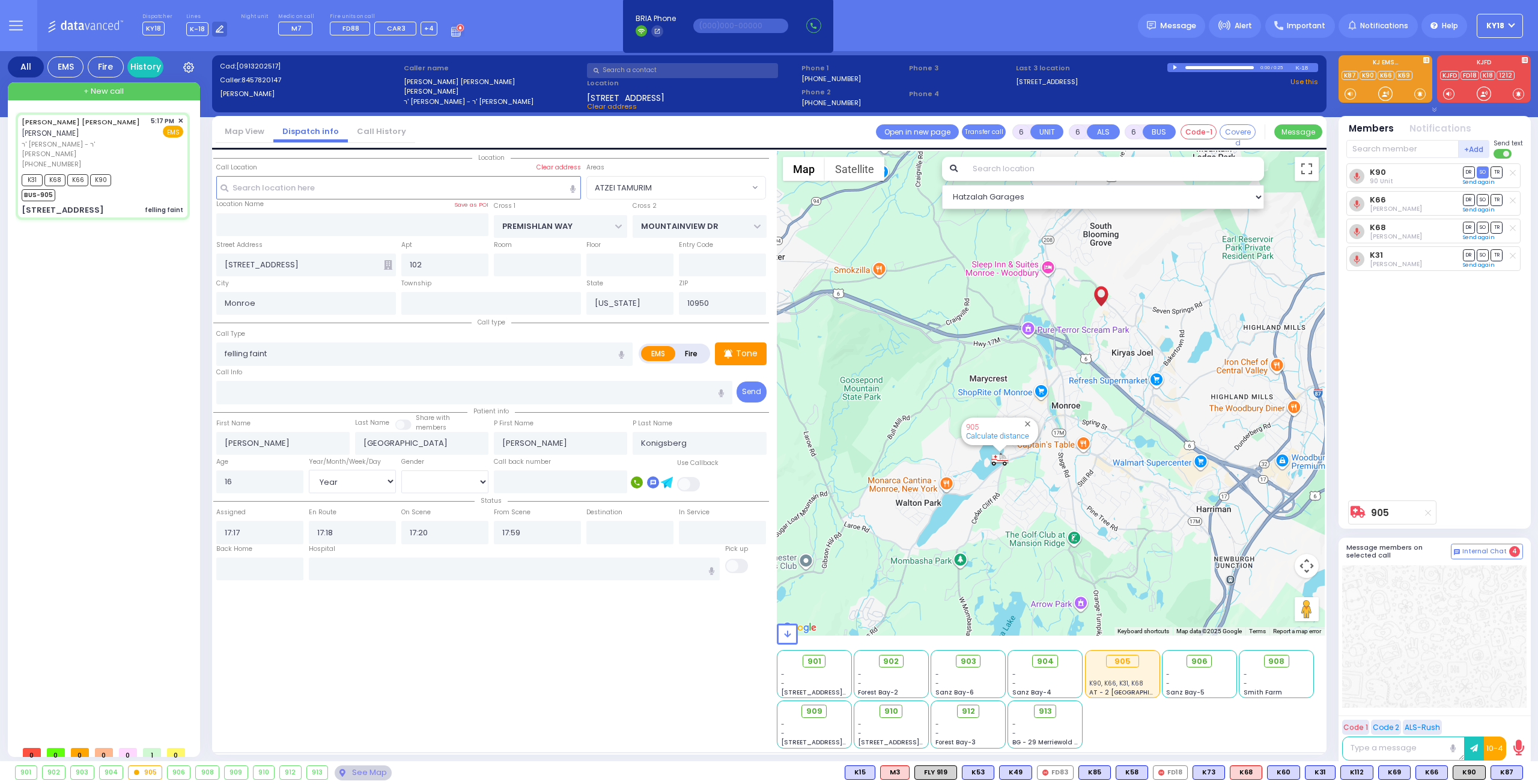
select select
radio input "true"
select select "Year"
select select "[DEMOGRAPHIC_DATA]"
type input "[GEOGRAPHIC_DATA] [STREET_ADDRESS]"
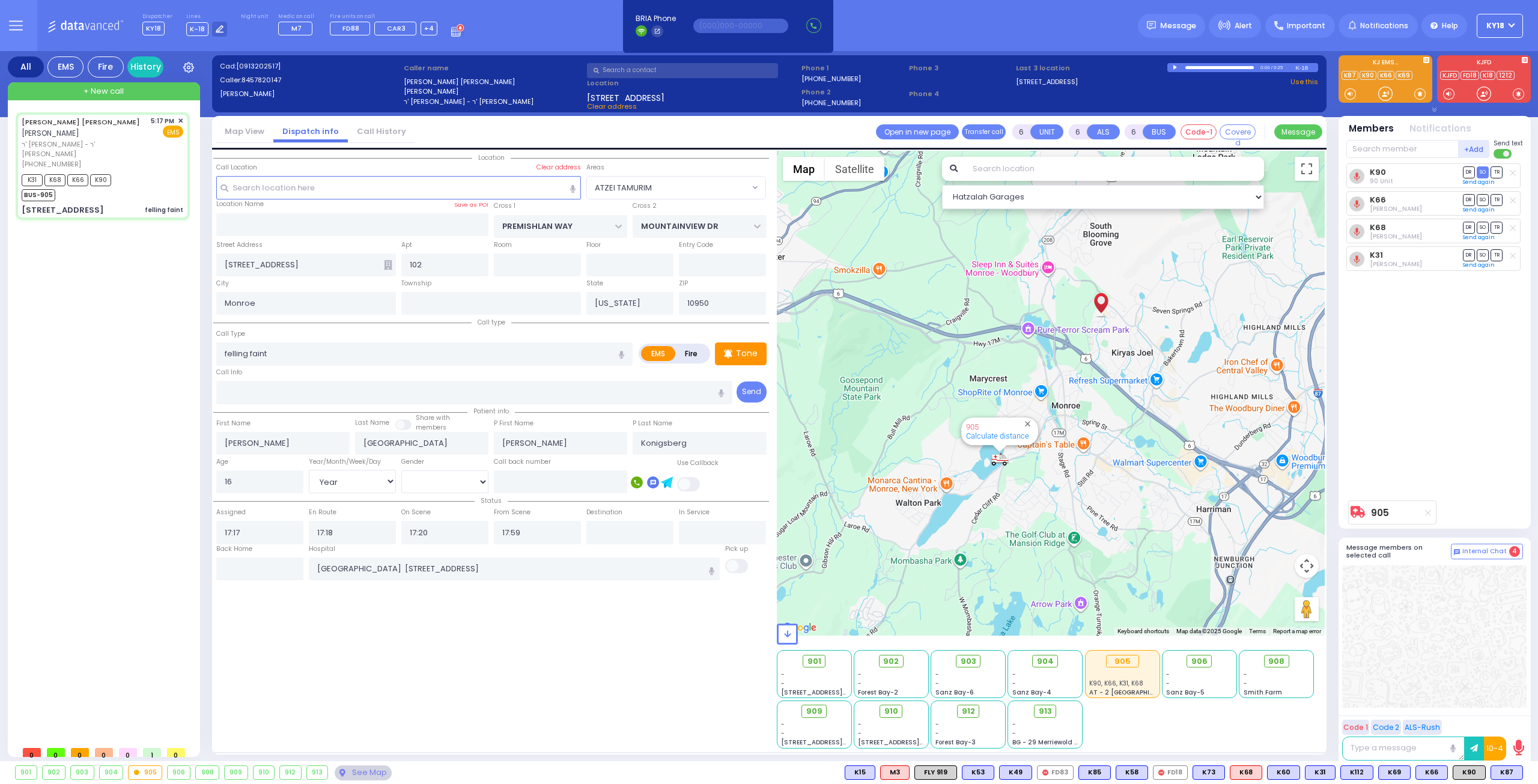
select select "Hatzalah Garages"
select select "ATZEI TAMURIM"
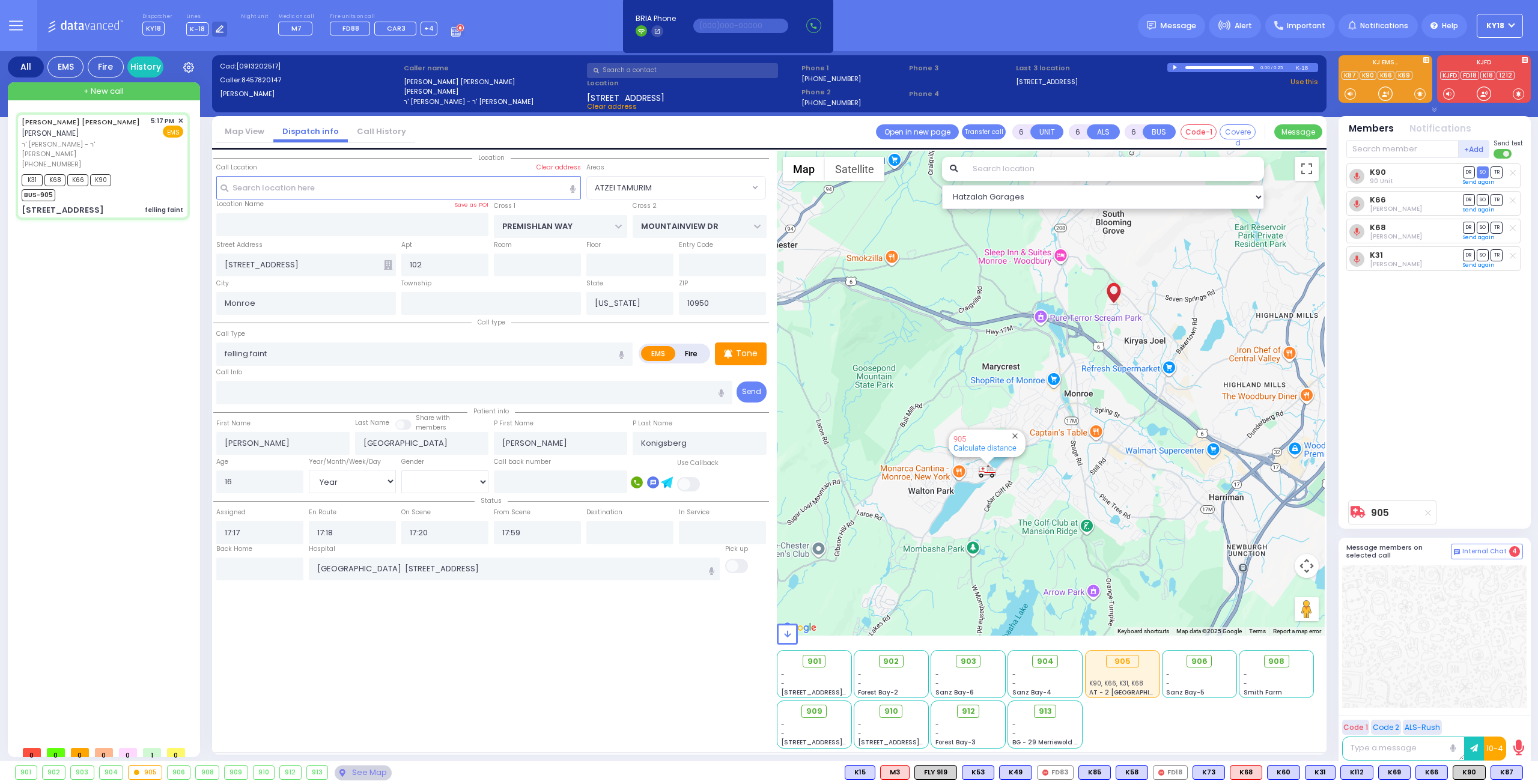
select select
radio input "true"
select select "Year"
select select "[DEMOGRAPHIC_DATA]"
select select "Hatzalah Garages"
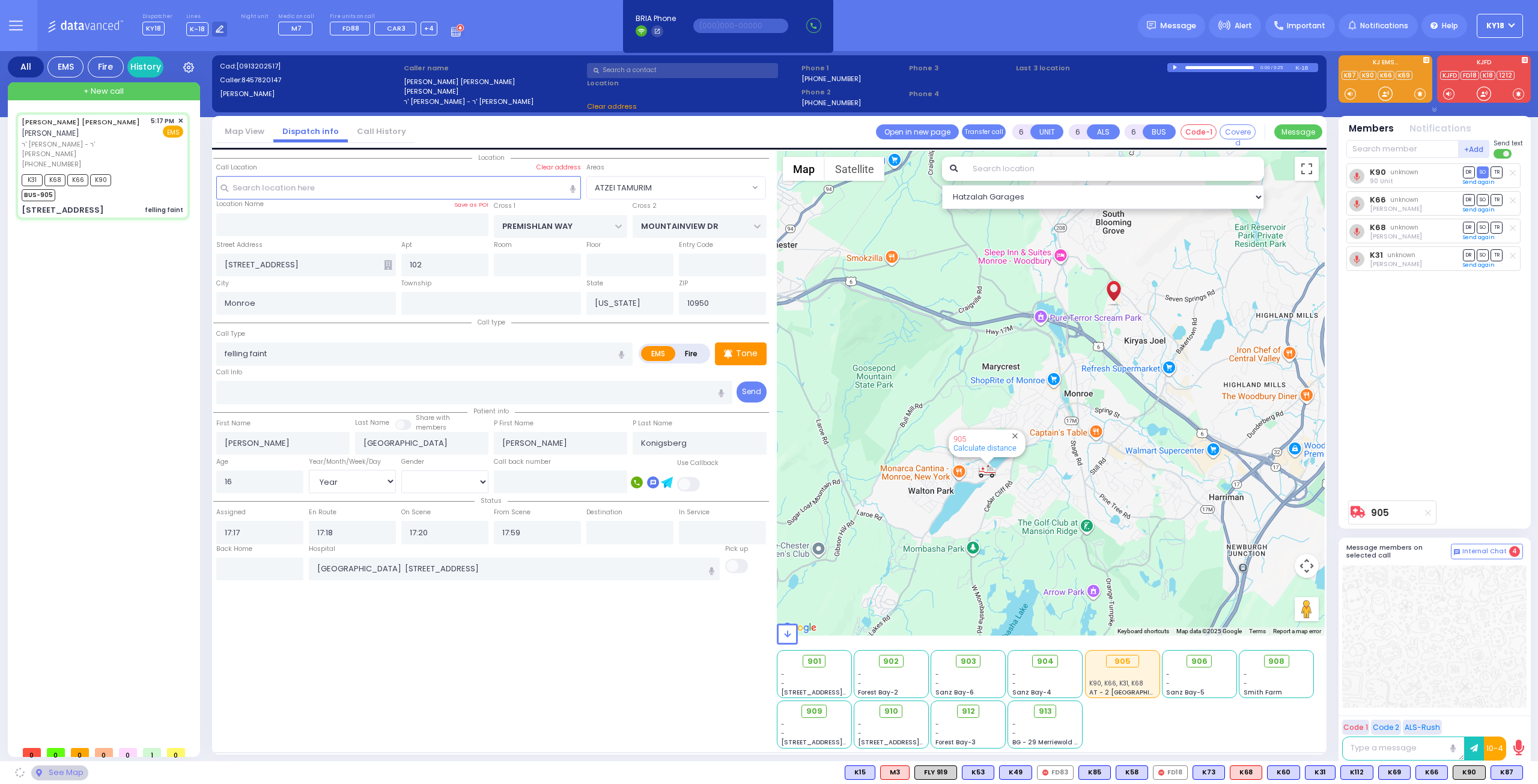
select select "ATZEI TAMURIM"
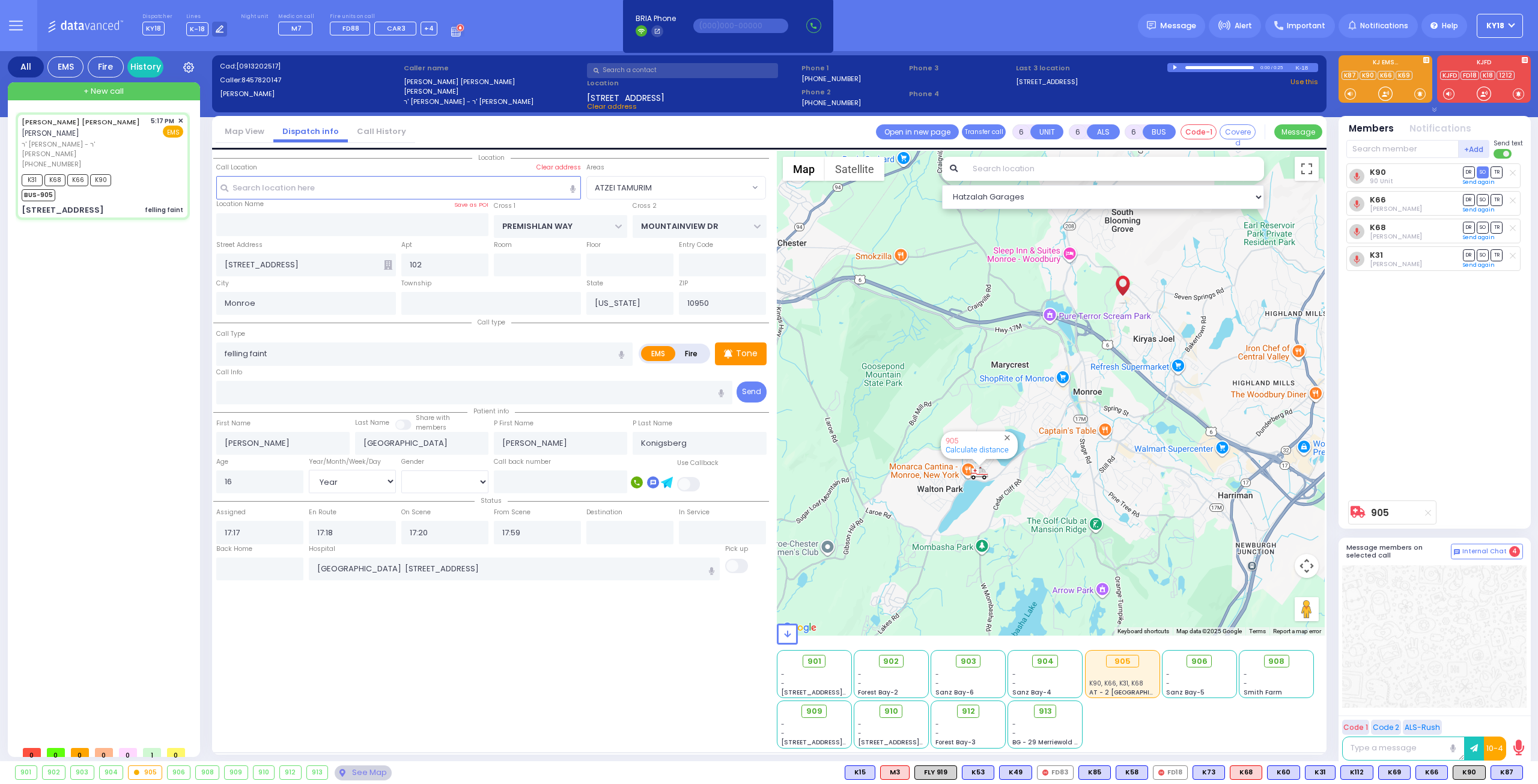
select select
radio input "true"
select select "Year"
select select "[DEMOGRAPHIC_DATA]"
select select "Hatzalah Garages"
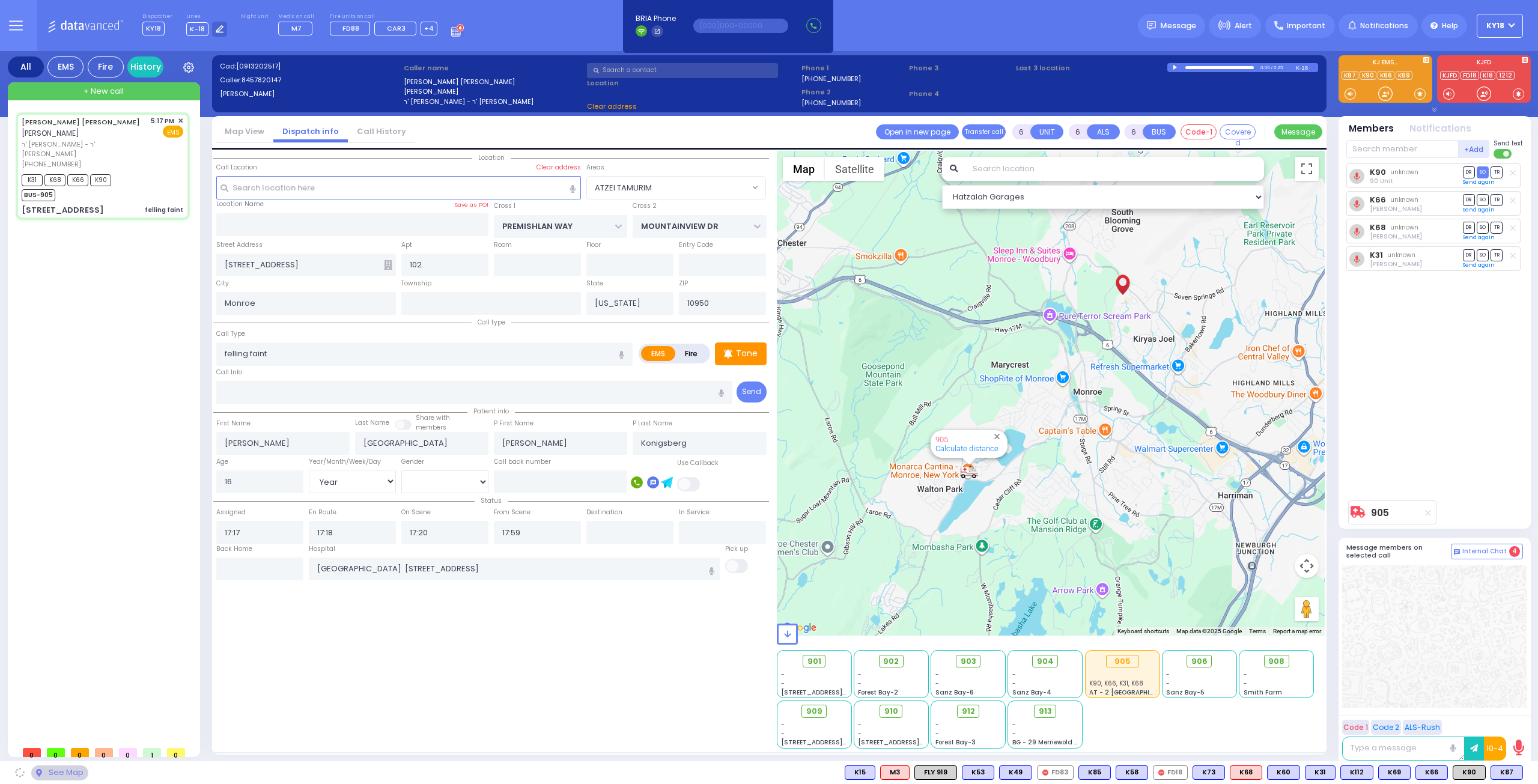
select select "ATZEI TAMURIM"
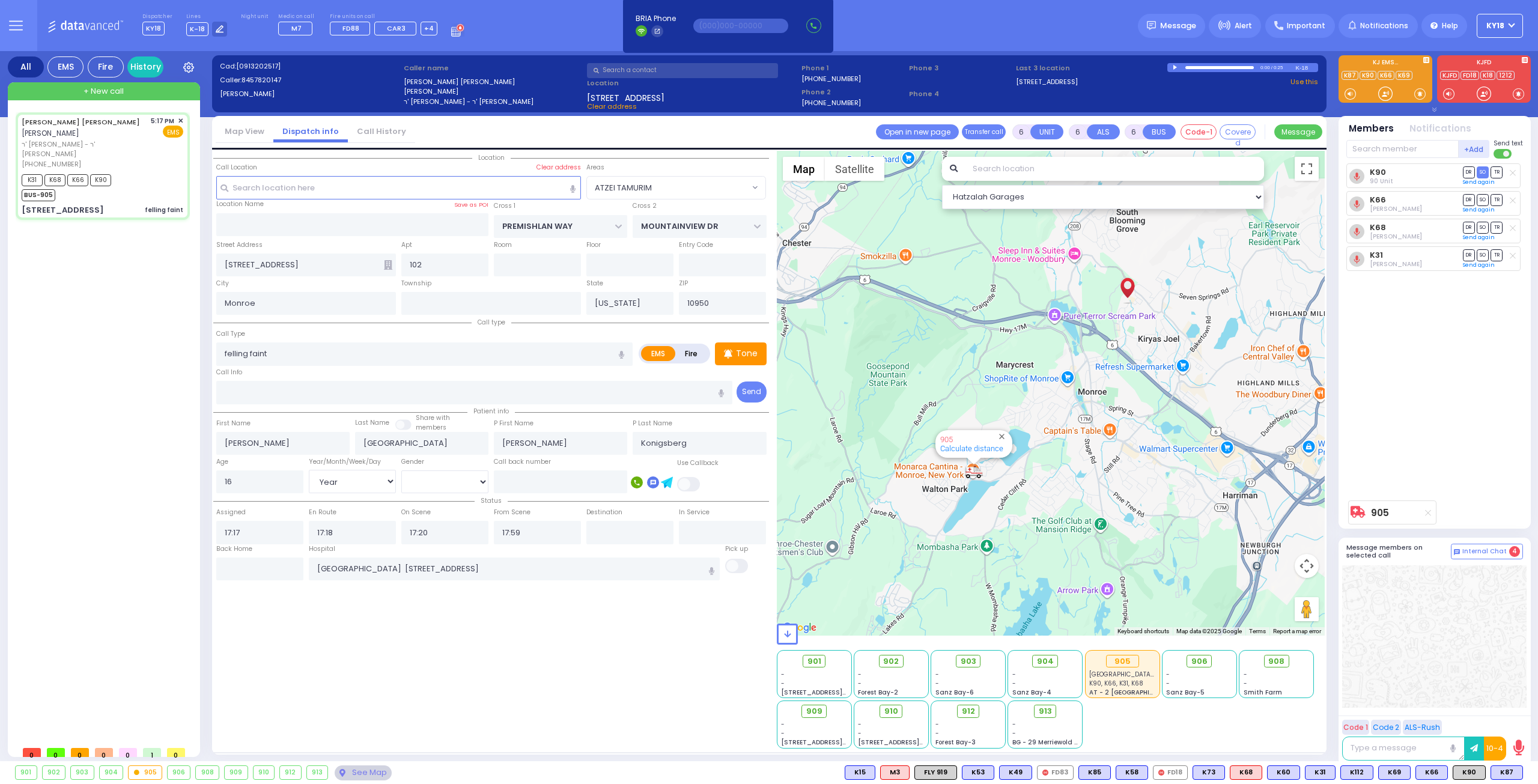
select select
radio input "true"
select select "Year"
select select "[DEMOGRAPHIC_DATA]"
select select "Hatzalah Garages"
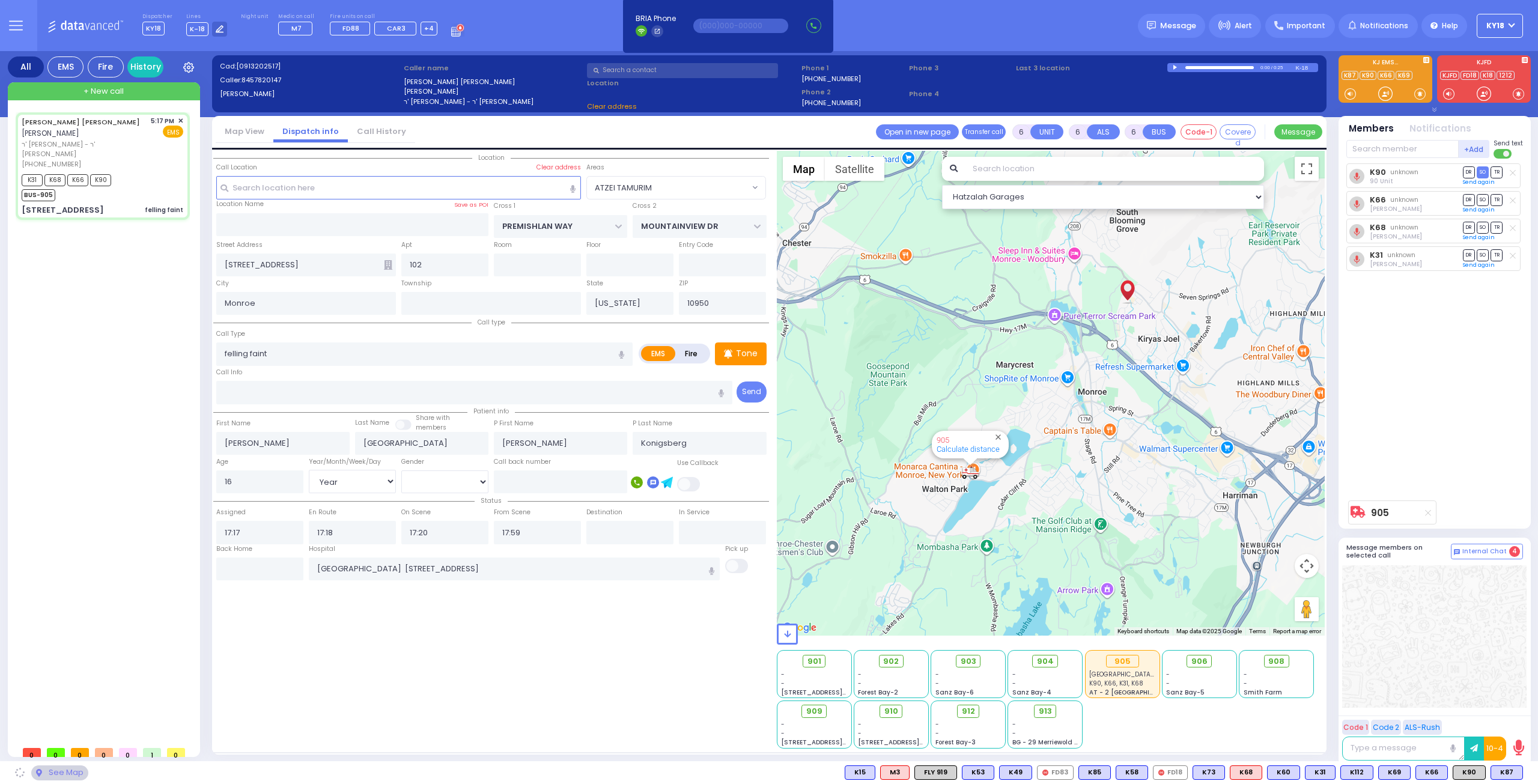
select select "ATZEI TAMURIM"
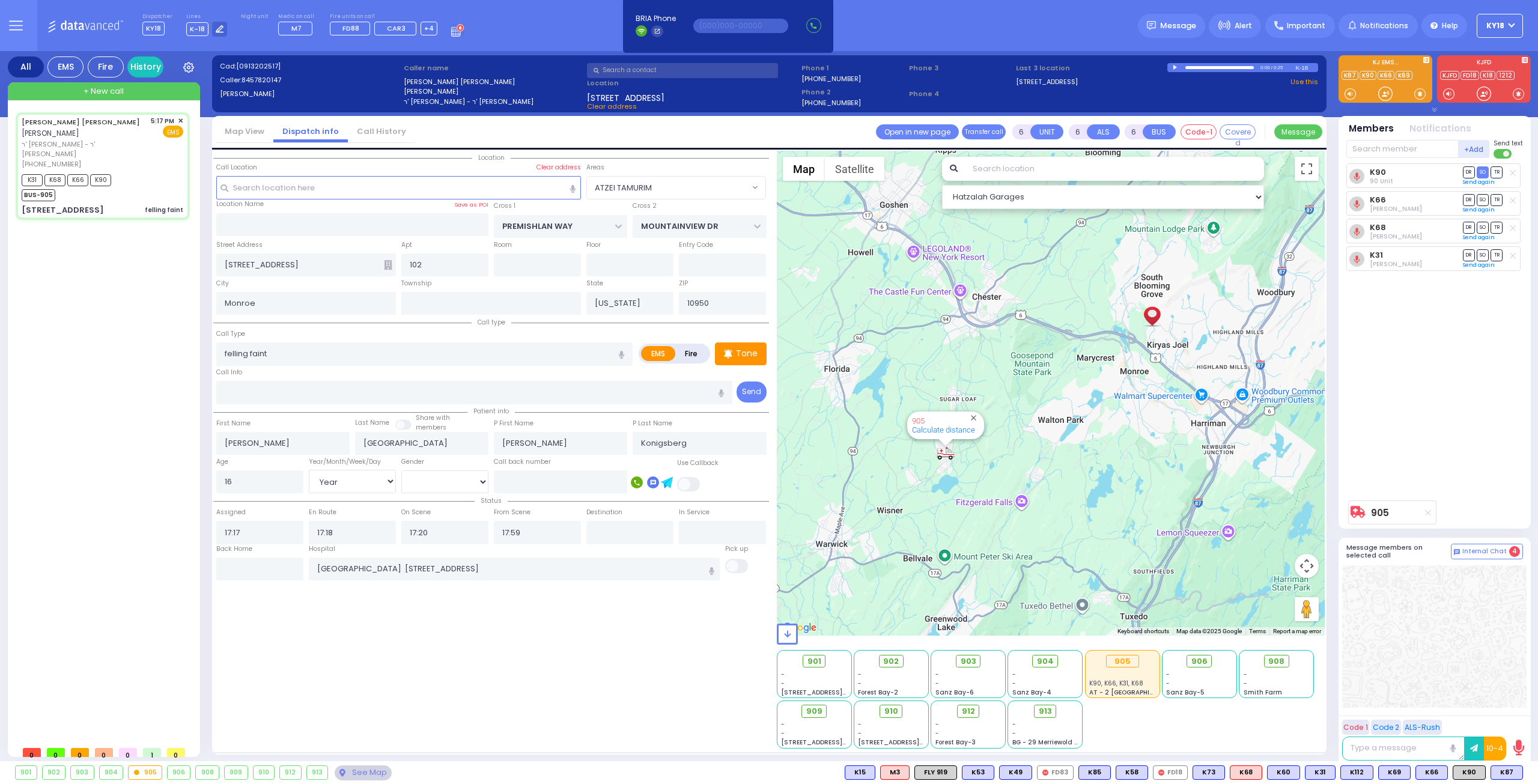
select select
radio input "true"
select select "Year"
select select "[DEMOGRAPHIC_DATA]"
select select "Hatzalah Garages"
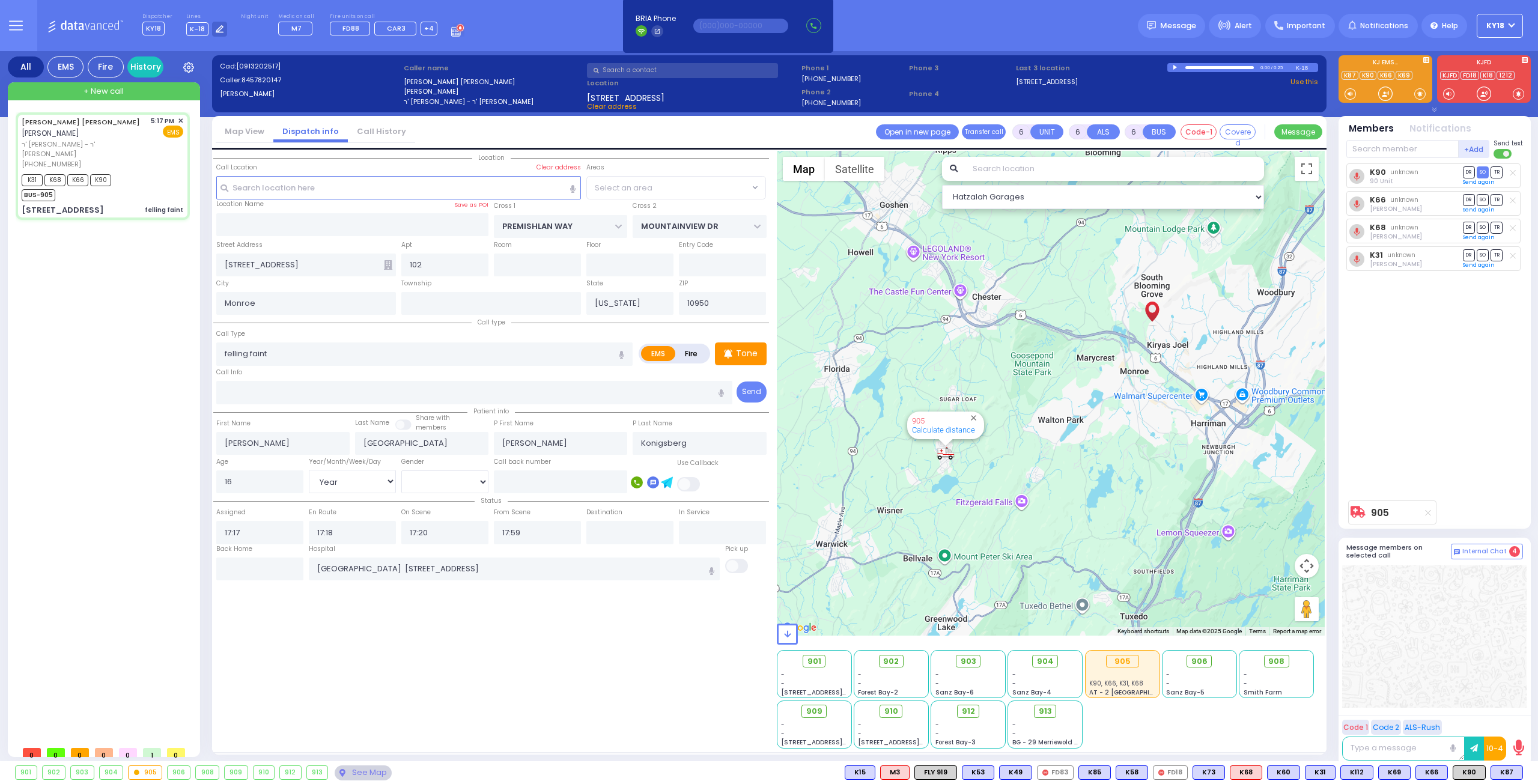
radio input "true"
select select "Year"
select select "[DEMOGRAPHIC_DATA]"
select select "ATZEI TAMURIM"
select select "Hatzalah Garages"
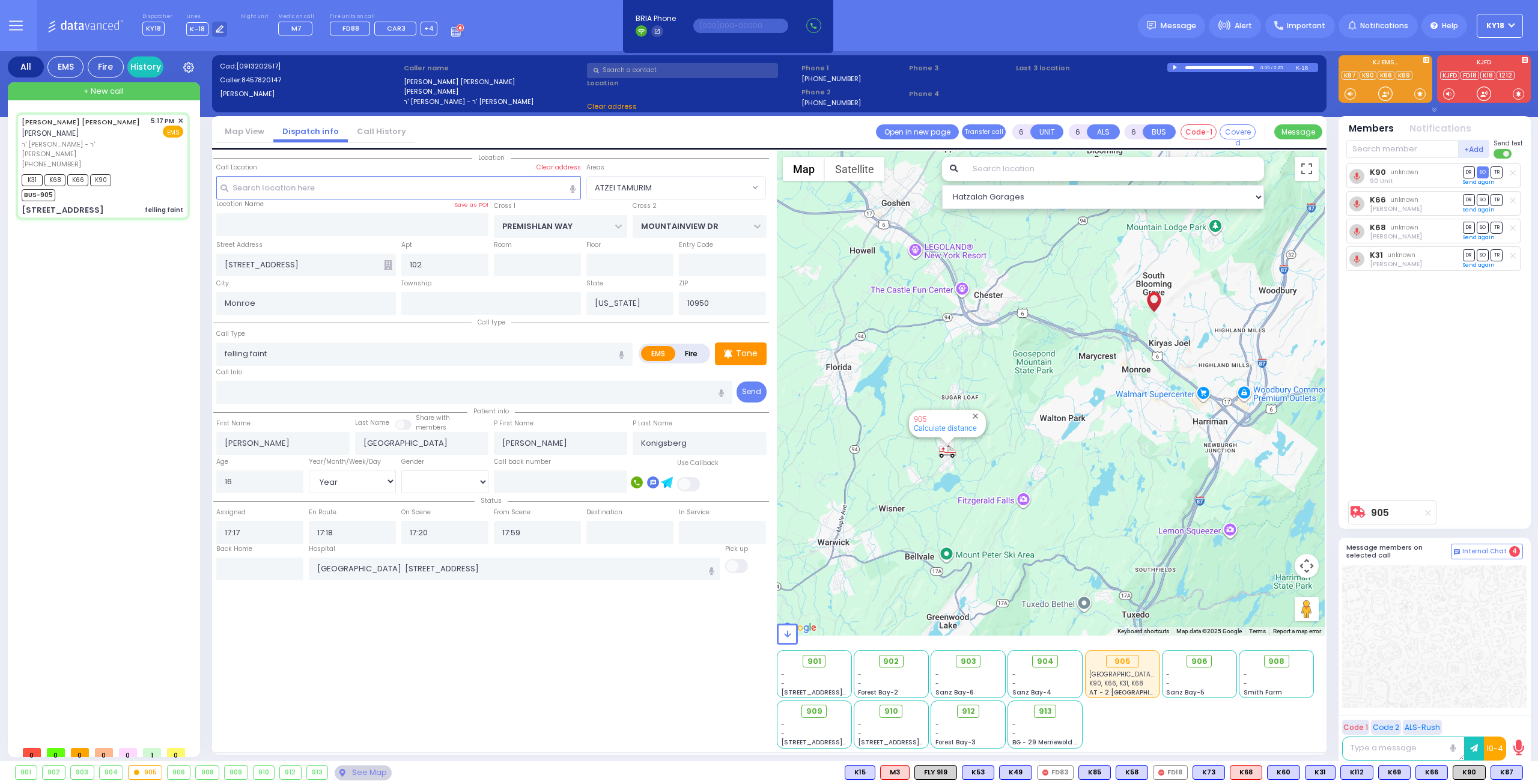
select select
radio input "true"
select select "Year"
select select "[DEMOGRAPHIC_DATA]"
select select "ATZEI TAMURIM"
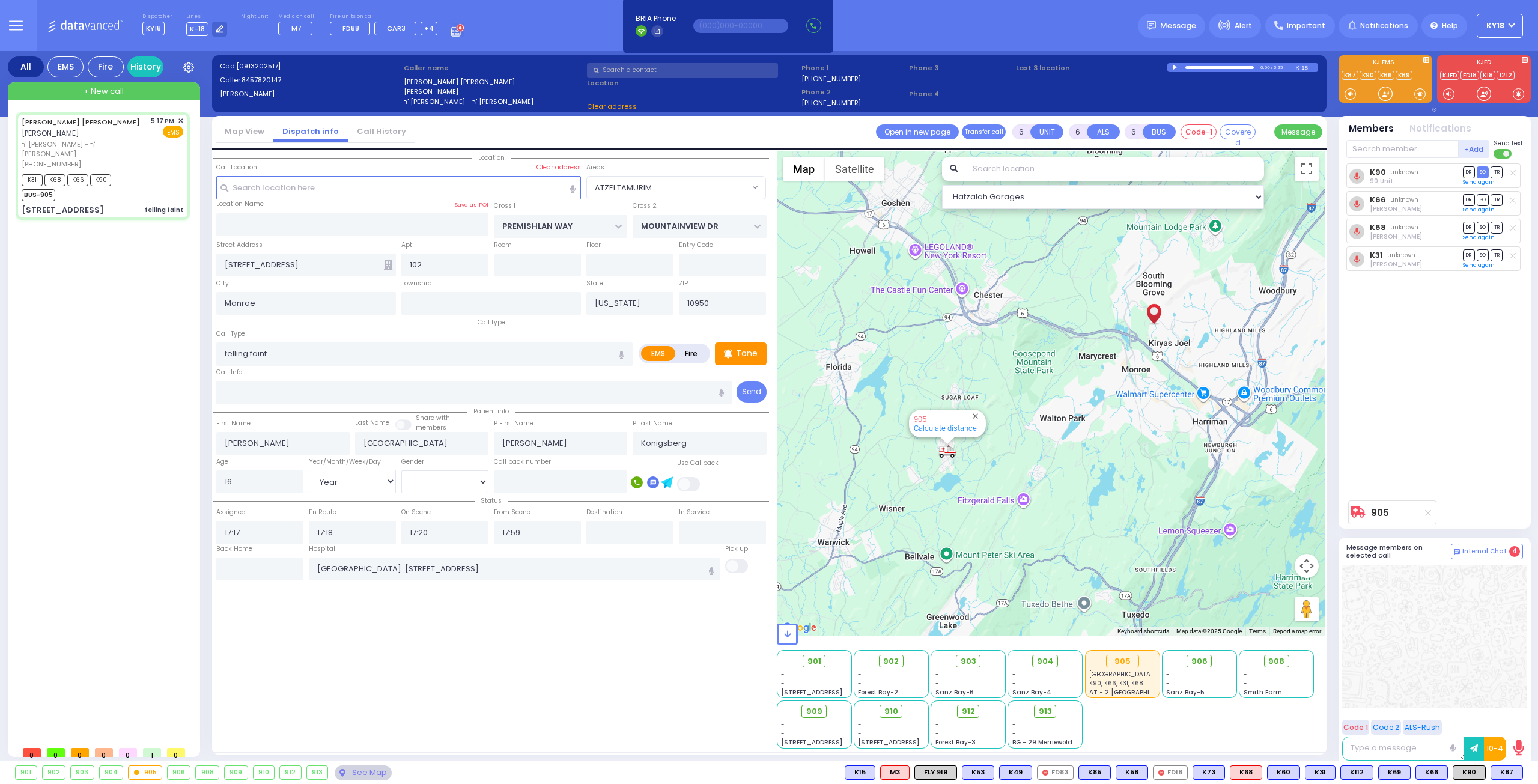
select select "Hatzalah Garages"
select select "ATZEI TAMURIM"
select select
radio input "true"
select select "Year"
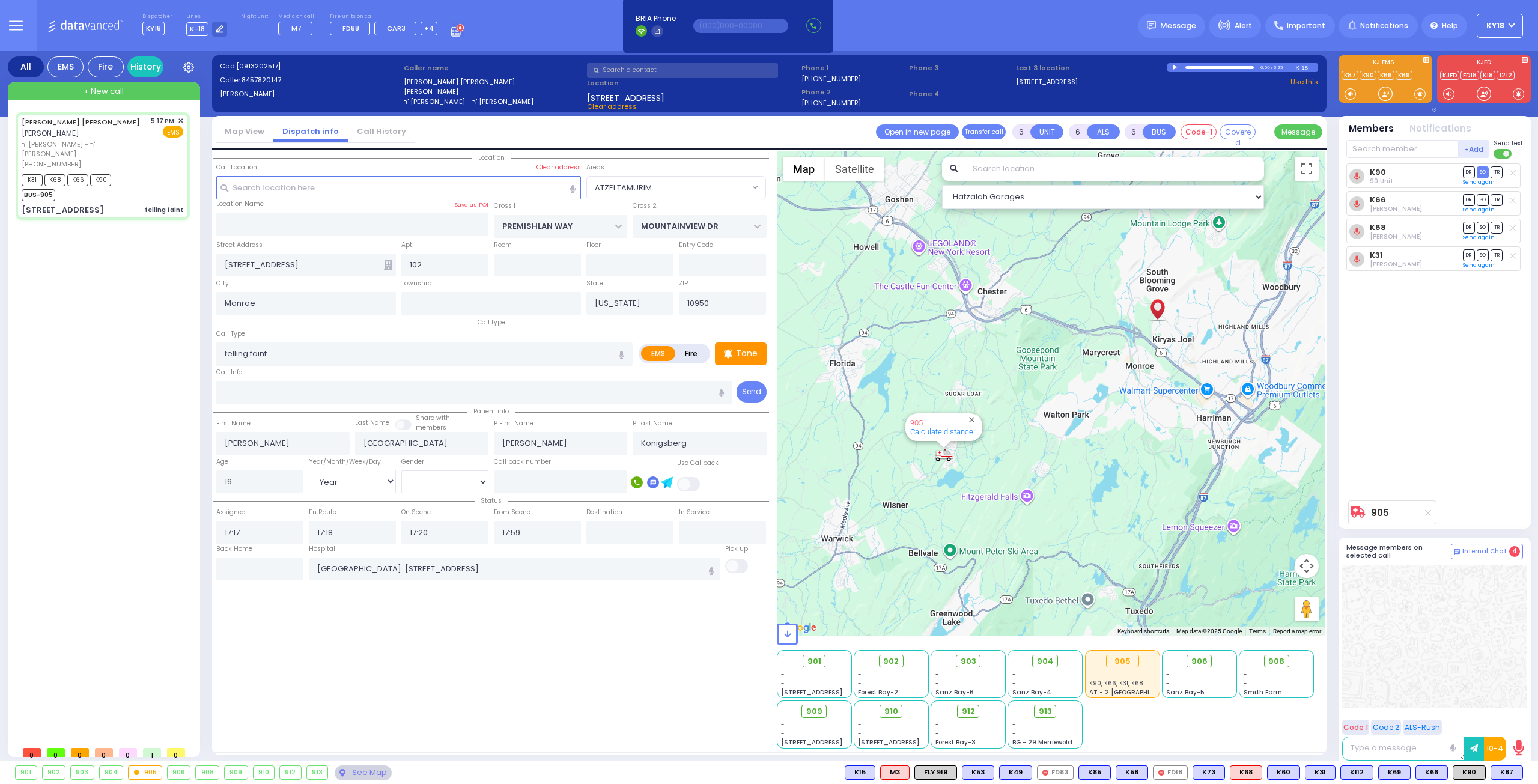
select select "[DEMOGRAPHIC_DATA]"
select select "Hatzalah Garages"
select select "ATZEI TAMURIM"
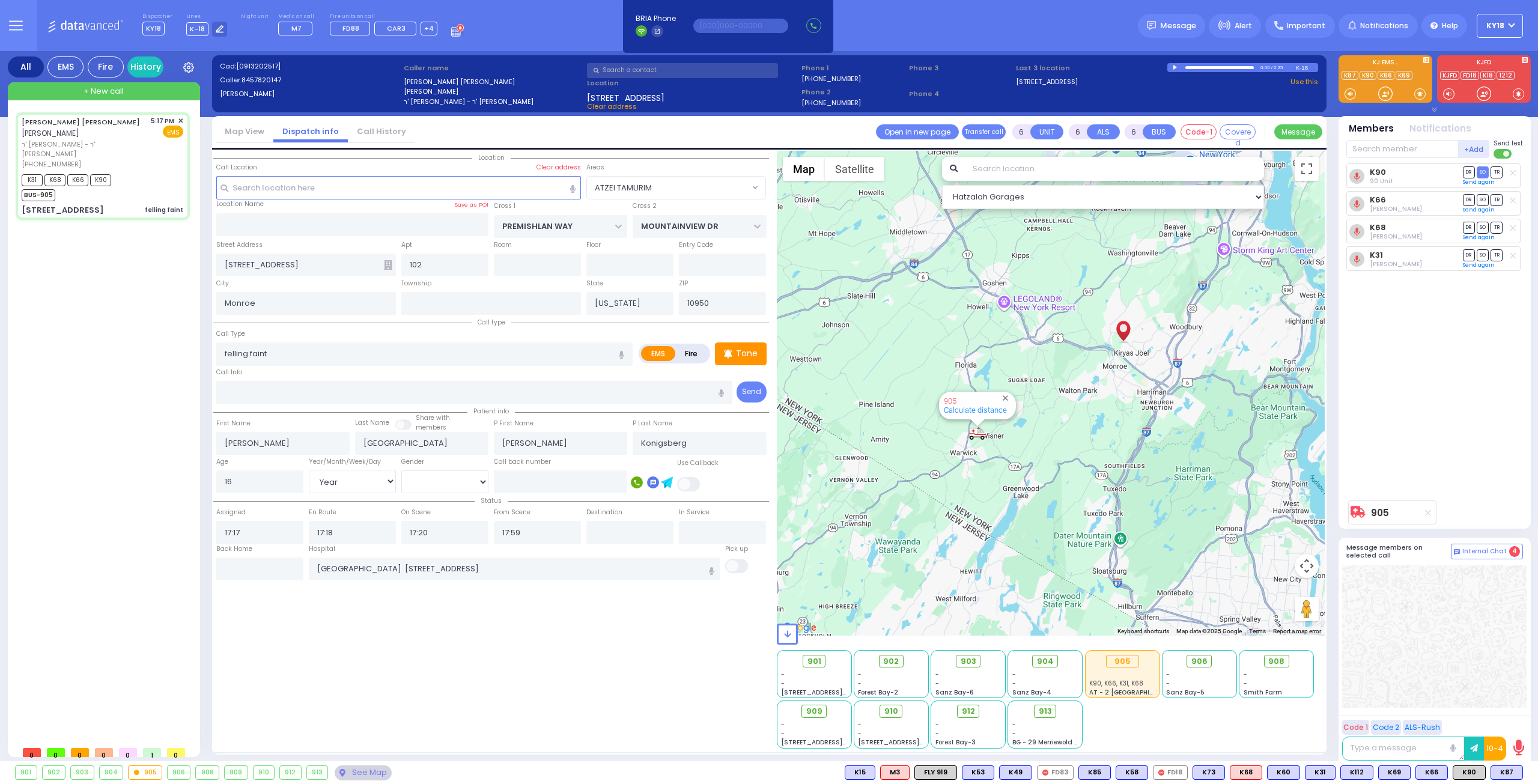
select select
radio input "true"
select select "Year"
select select "[DEMOGRAPHIC_DATA]"
select select "Hatzalah Garages"
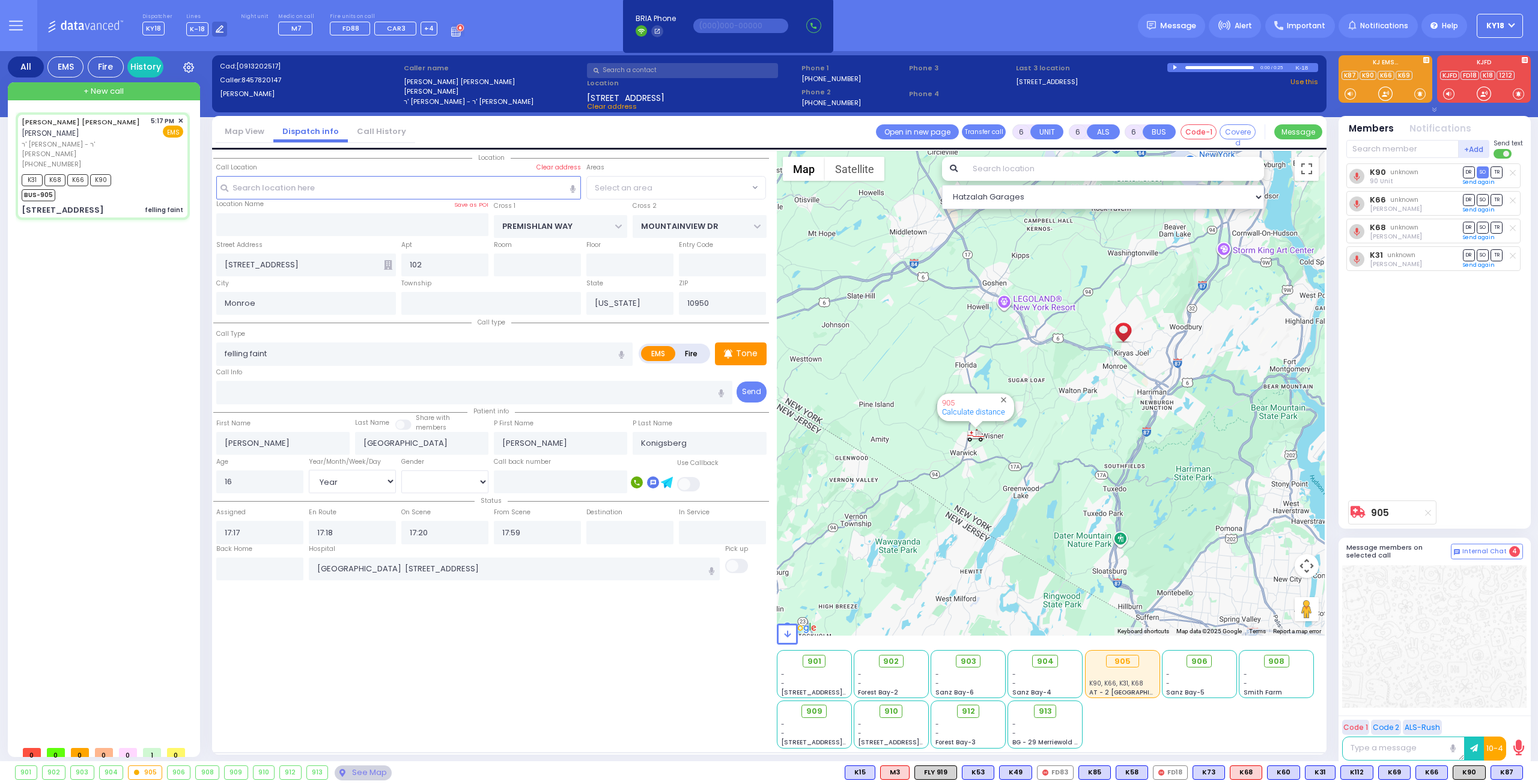
select select
radio input "true"
select select "Year"
select select "[DEMOGRAPHIC_DATA]"
select select "ATZEI TAMURIM"
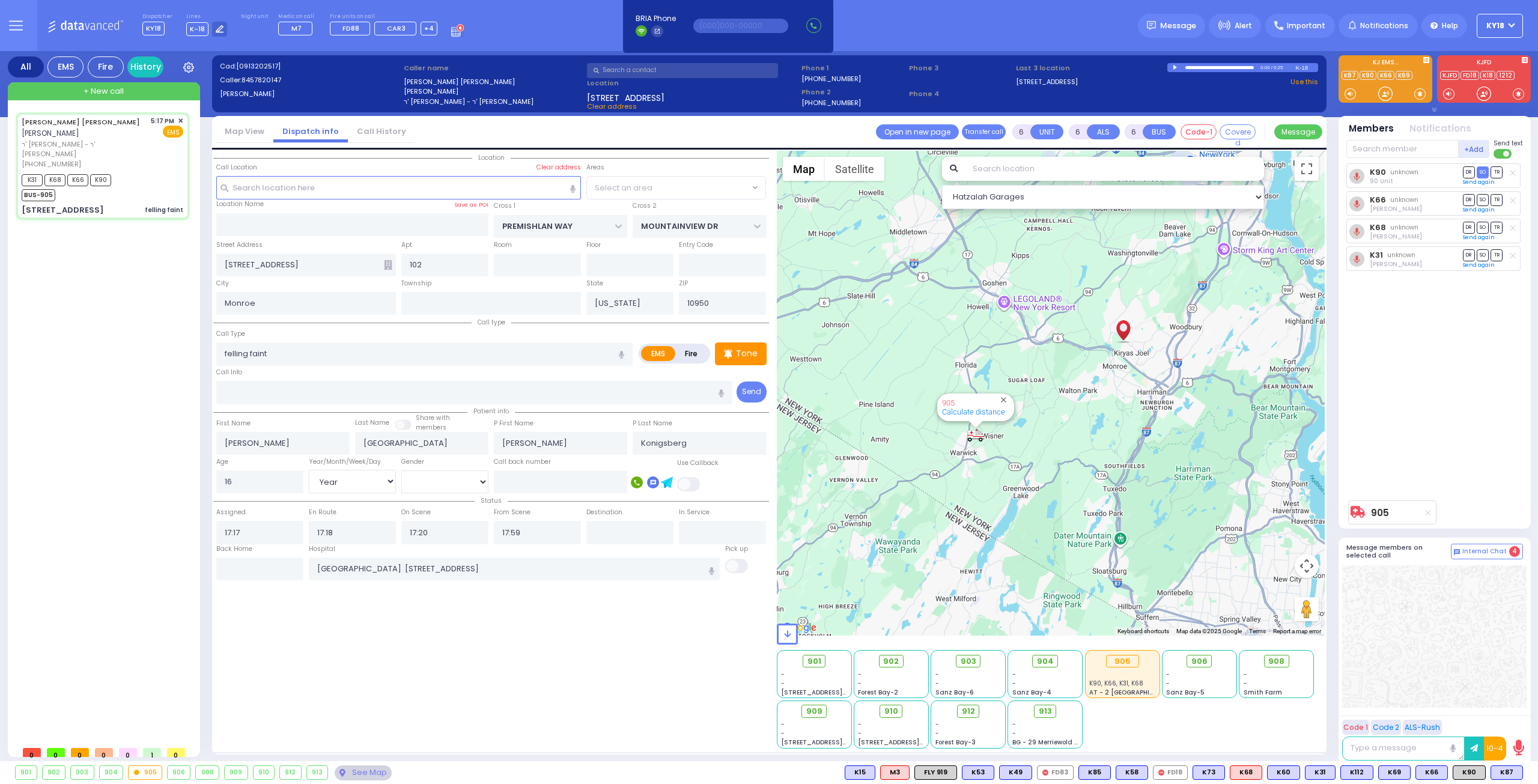
select select "Hatzalah Garages"
select select "ATZEI TAMURIM"
select select
radio input "true"
select select "Year"
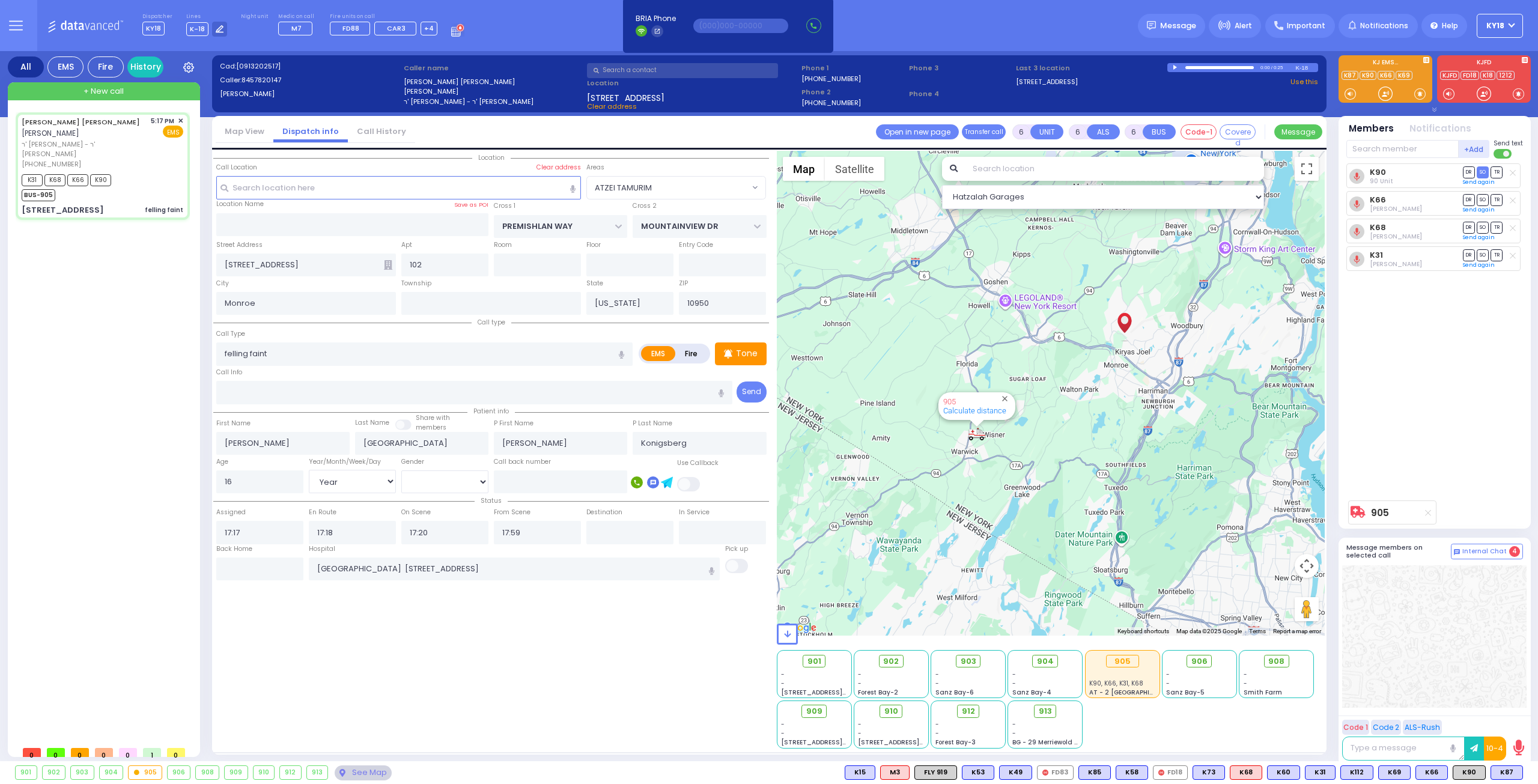
select select "[DEMOGRAPHIC_DATA]"
select select "Hatzalah Garages"
select select "ATZEI TAMURIM"
select select
radio input "true"
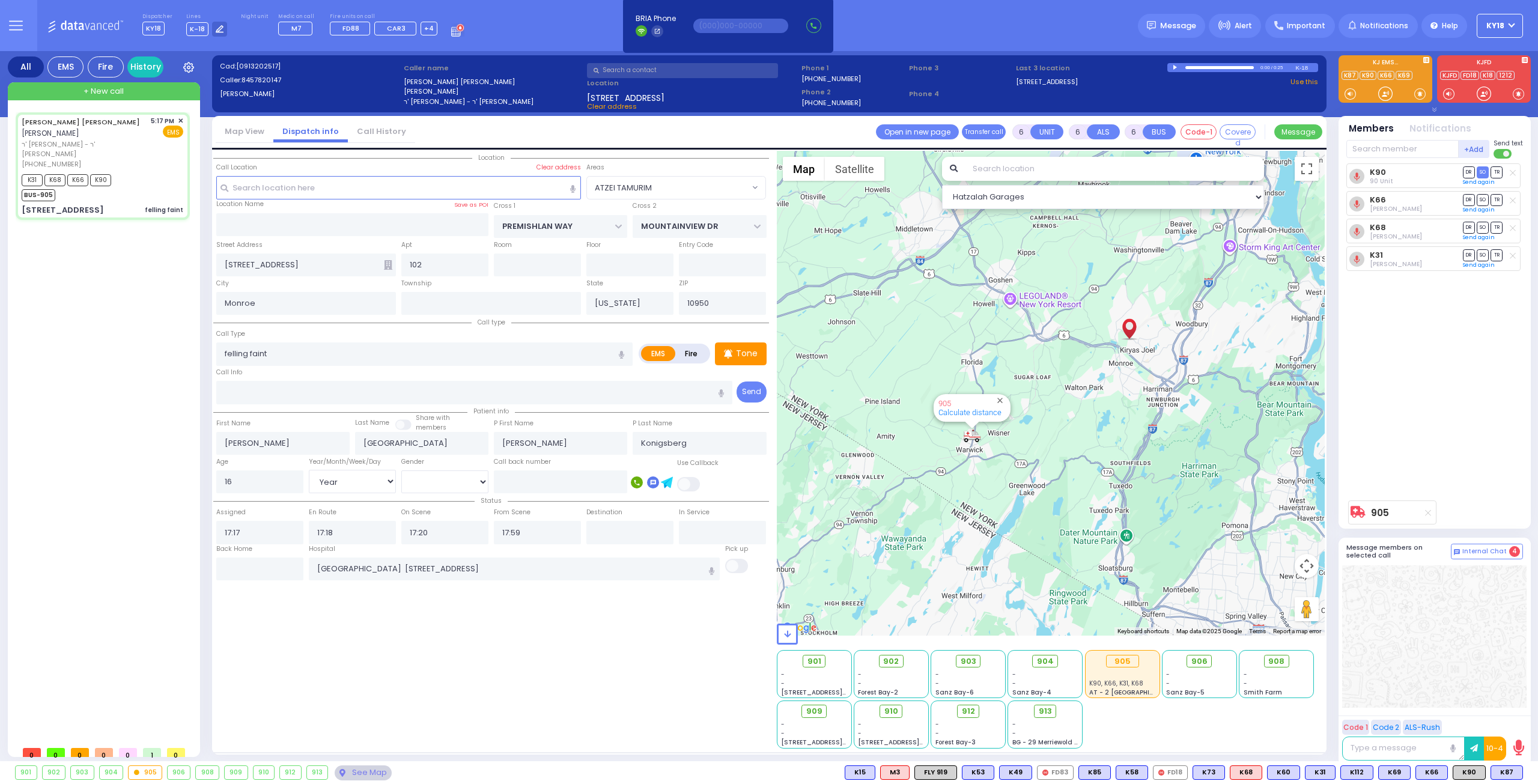
select select "Year"
select select "[DEMOGRAPHIC_DATA]"
select select "Hatzalah Garages"
select select "ATZEI TAMURIM"
select select
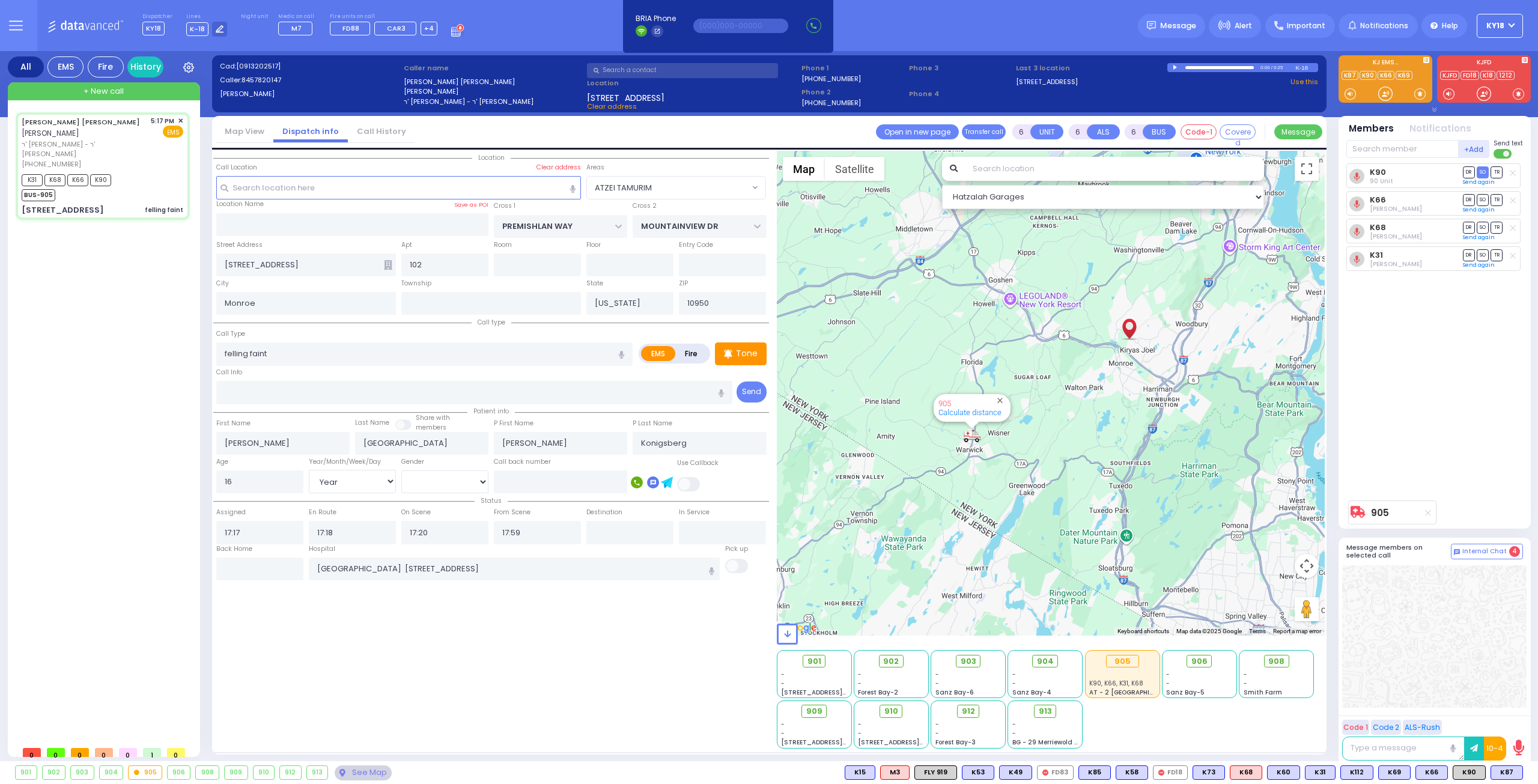
radio input "true"
select select "Year"
select select "[DEMOGRAPHIC_DATA]"
select select "Hatzalah Garages"
select select "ATZEI TAMURIM"
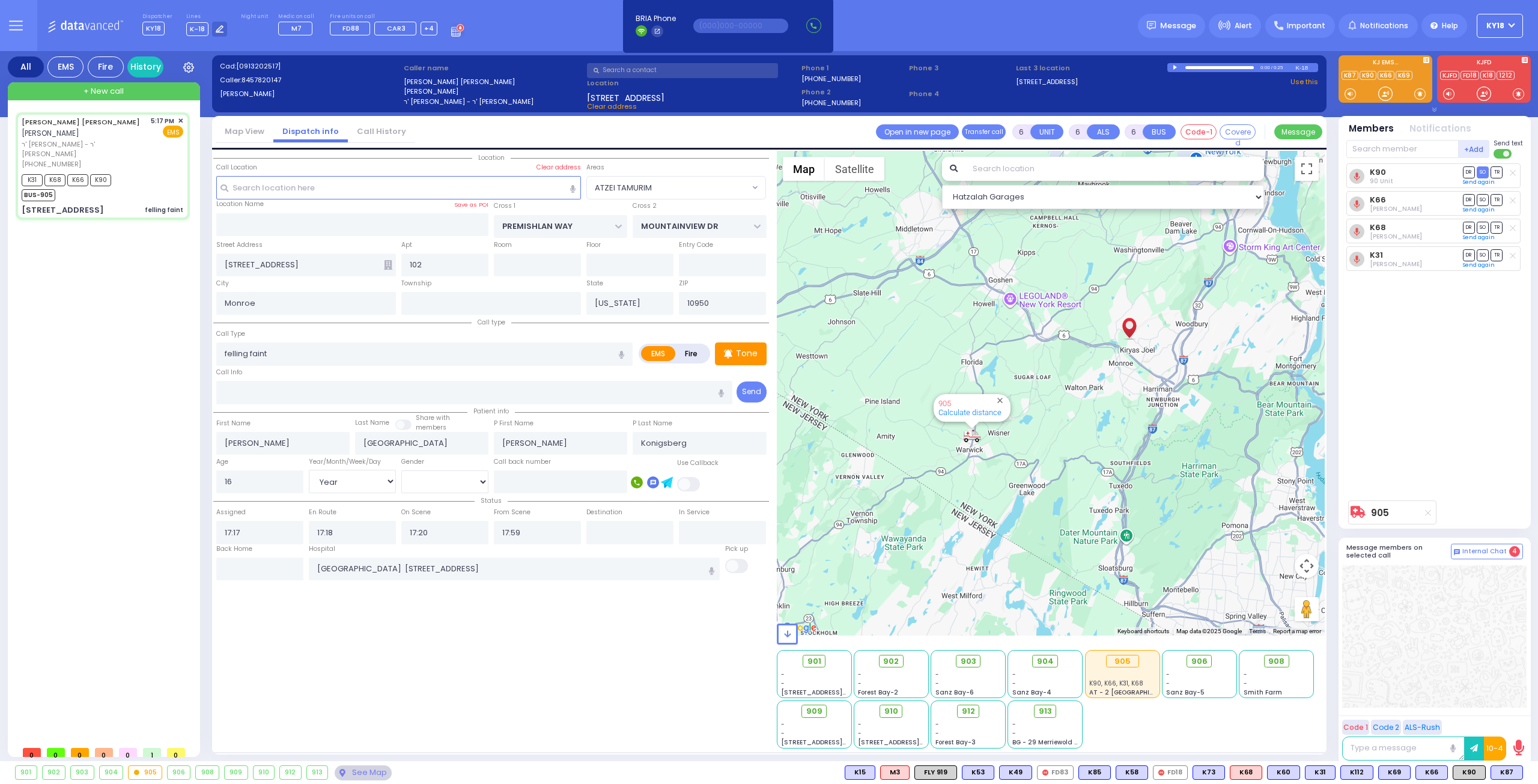
select select
radio input "true"
select select "Year"
select select "[DEMOGRAPHIC_DATA]"
select select "Hatzalah Garages"
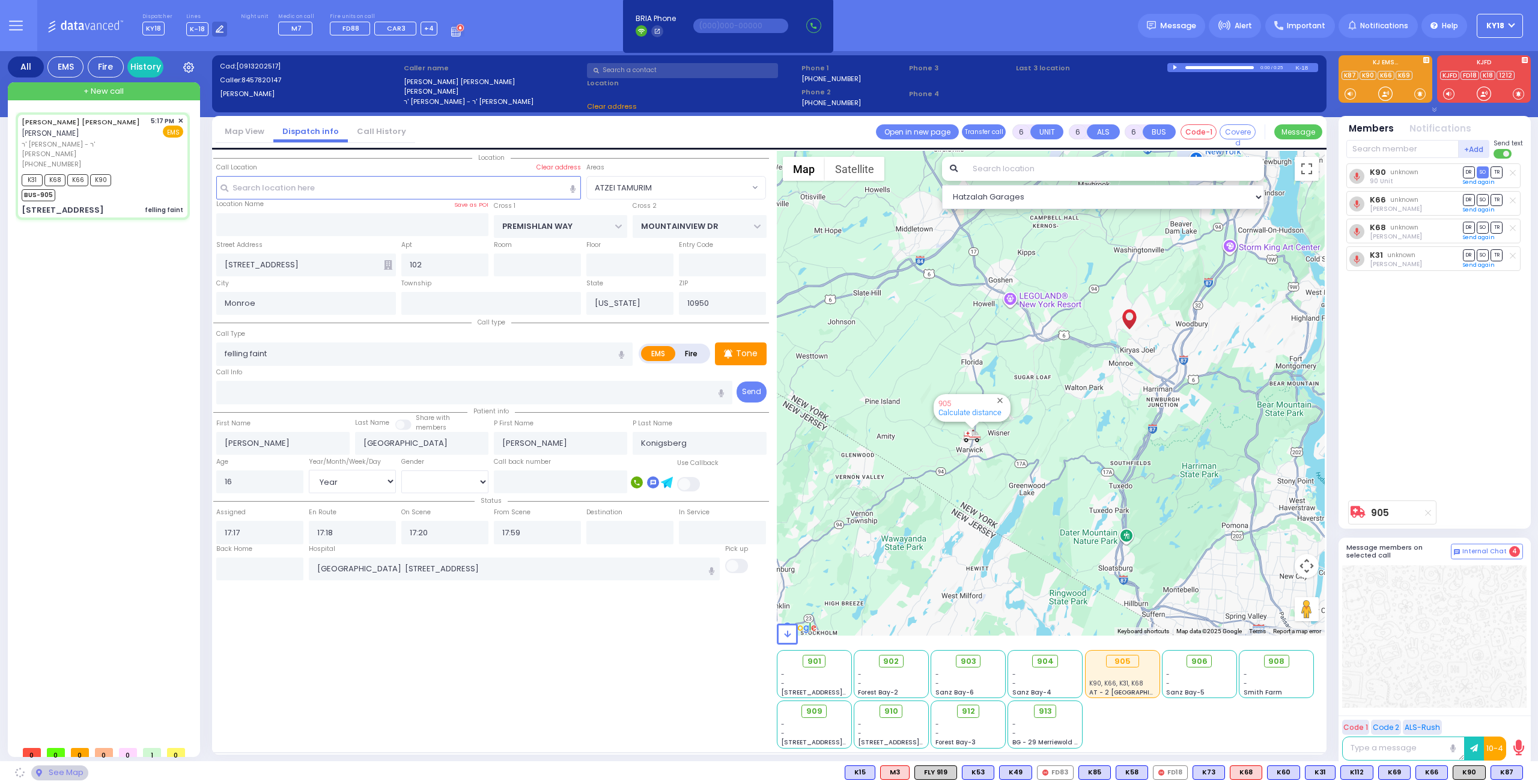
select select "ATZEI TAMURIM"
select select
radio input "true"
select select "Year"
select select "[DEMOGRAPHIC_DATA]"
